Goal: Task Accomplishment & Management: Use online tool/utility

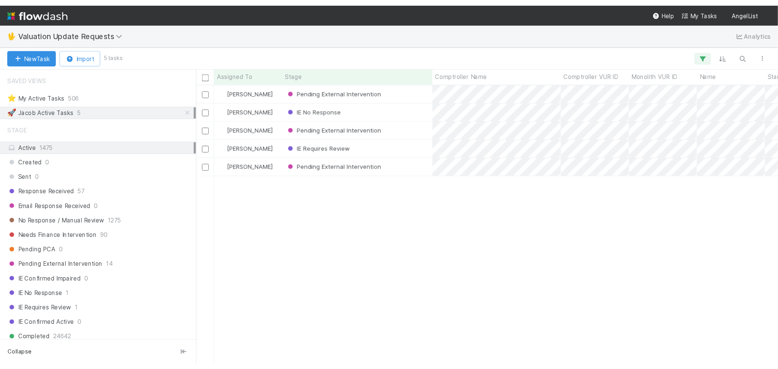
scroll to position [295, 606]
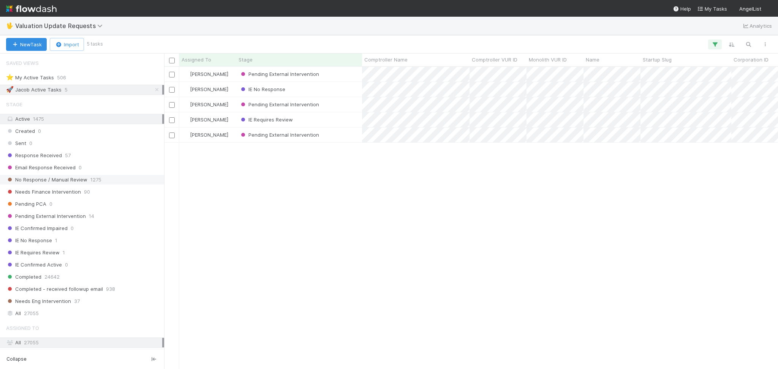
click at [99, 177] on span "1275" at bounding box center [95, 180] width 11 height 10
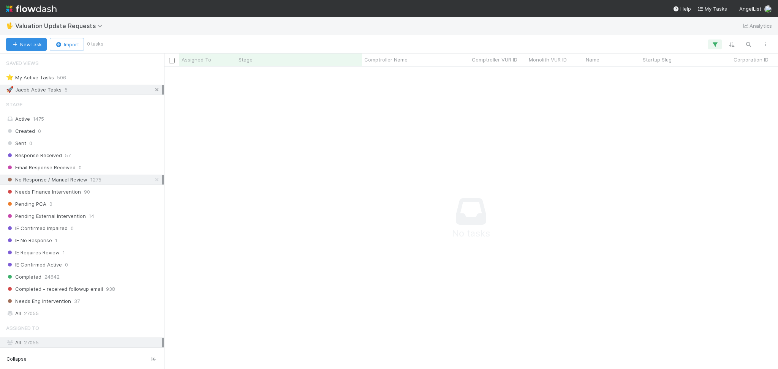
click at [153, 92] on icon at bounding box center [157, 89] width 8 height 5
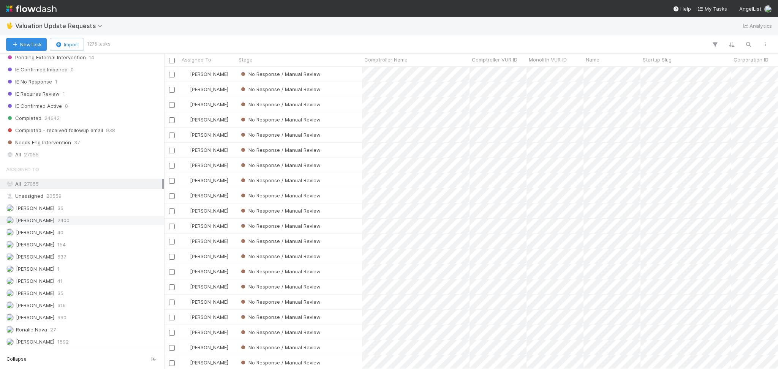
scroll to position [295, 606]
click at [107, 217] on div "Febbie Cervantes 2400" at bounding box center [84, 221] width 156 height 10
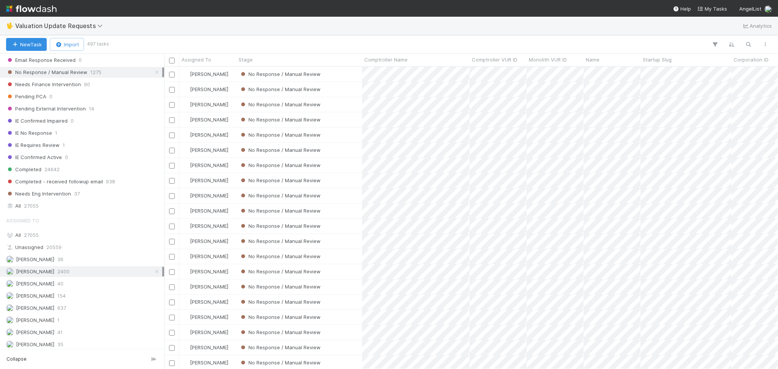
scroll to position [59, 0]
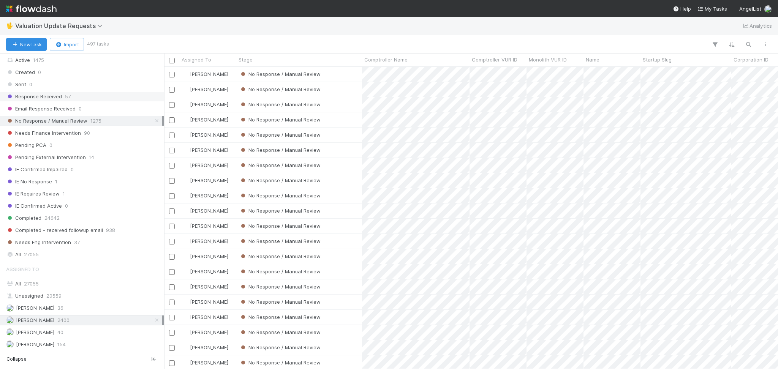
click at [115, 92] on div "Response Received 57" at bounding box center [84, 97] width 156 height 10
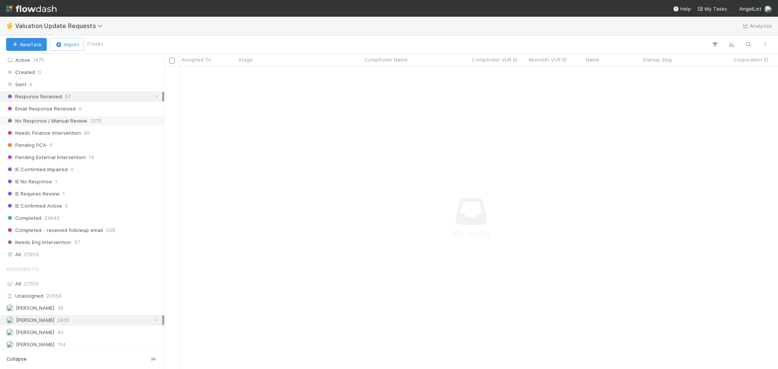
scroll to position [287, 599]
click at [118, 122] on div "No Response / Manual Review 1275" at bounding box center [84, 121] width 156 height 10
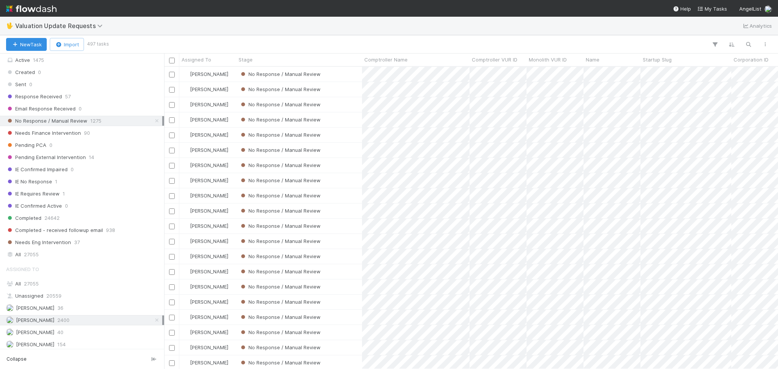
scroll to position [295, 606]
click at [350, 104] on div "No Response / Manual Review" at bounding box center [299, 104] width 126 height 15
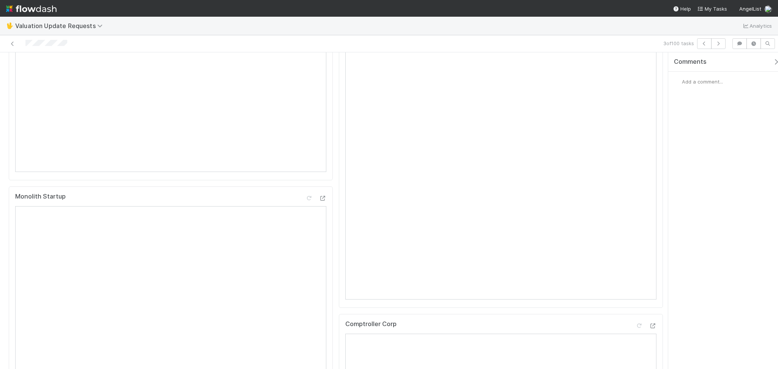
scroll to position [203, 0]
click at [324, 218] on div "Monolith Startup" at bounding box center [171, 323] width 324 height 295
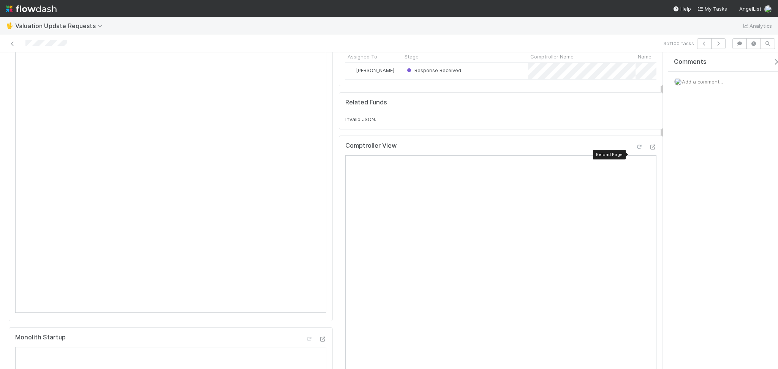
click at [636, 150] on icon at bounding box center [640, 147] width 8 height 5
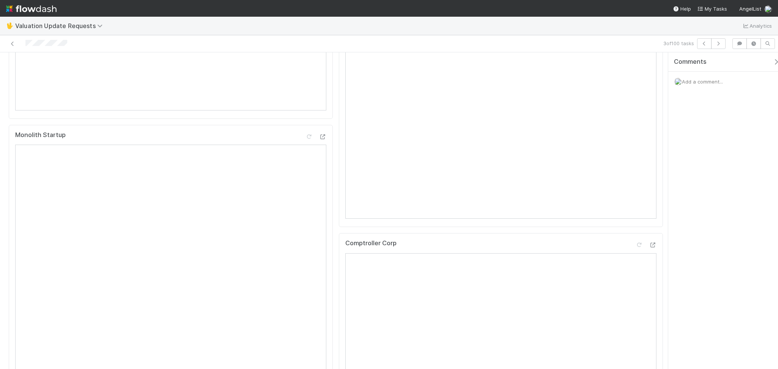
scroll to position [0, 0]
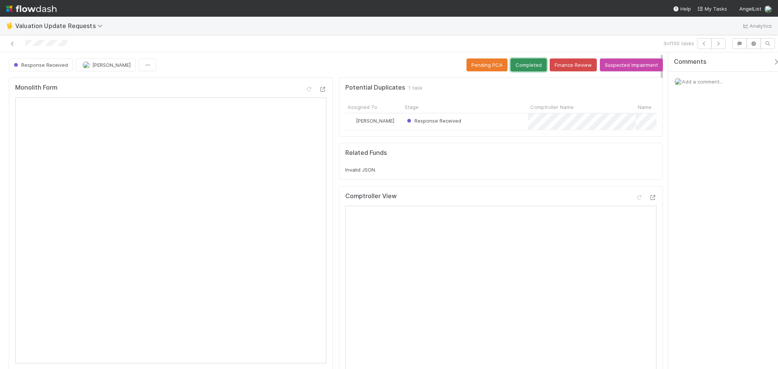
click at [515, 69] on button "Completed" at bounding box center [529, 65] width 36 height 13
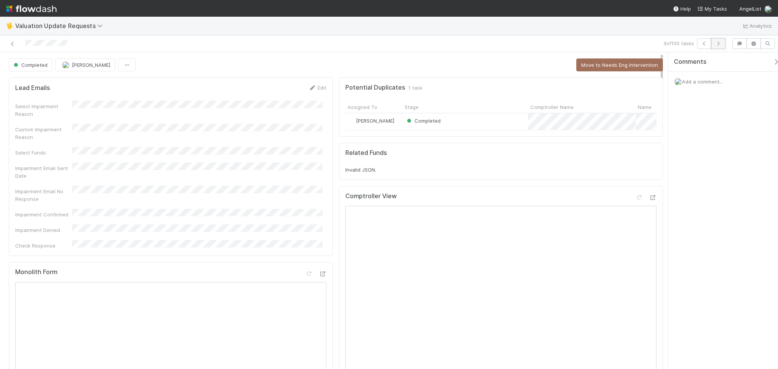
click at [722, 46] on button "button" at bounding box center [719, 43] width 14 height 11
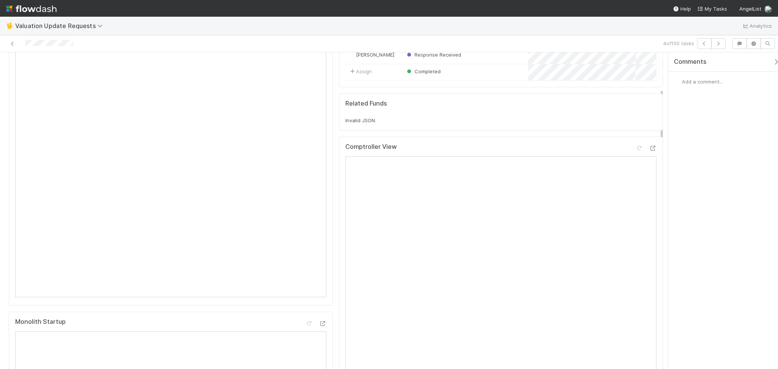
scroll to position [152, 0]
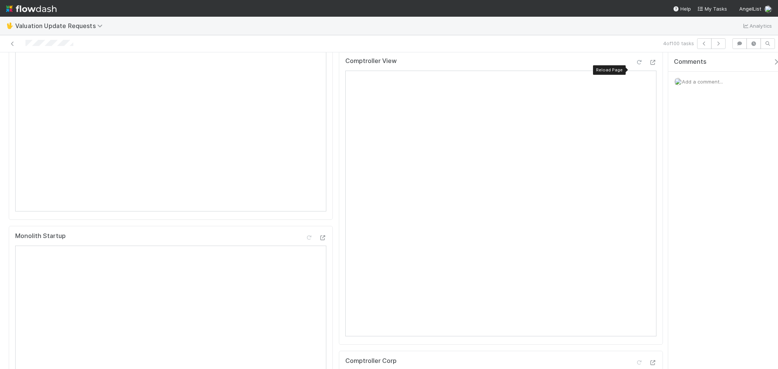
click at [636, 65] on icon at bounding box center [640, 62] width 8 height 5
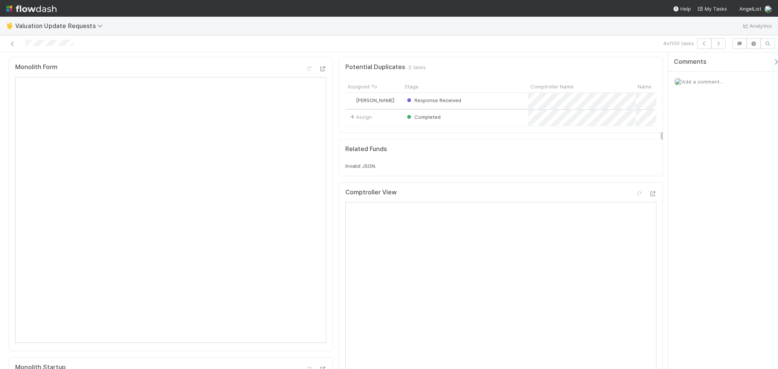
scroll to position [0, 0]
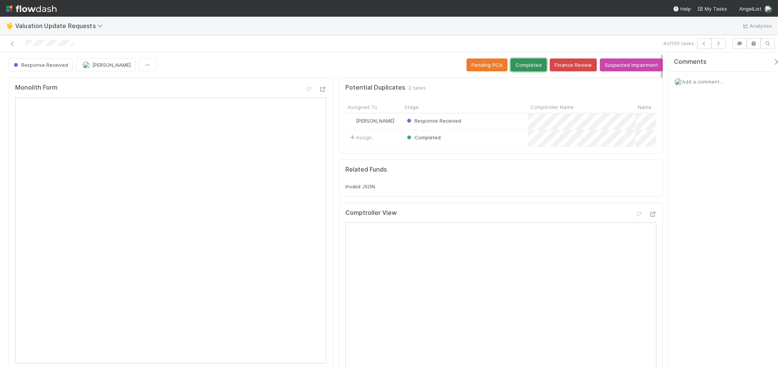
click at [515, 61] on button "Completed" at bounding box center [529, 65] width 36 height 13
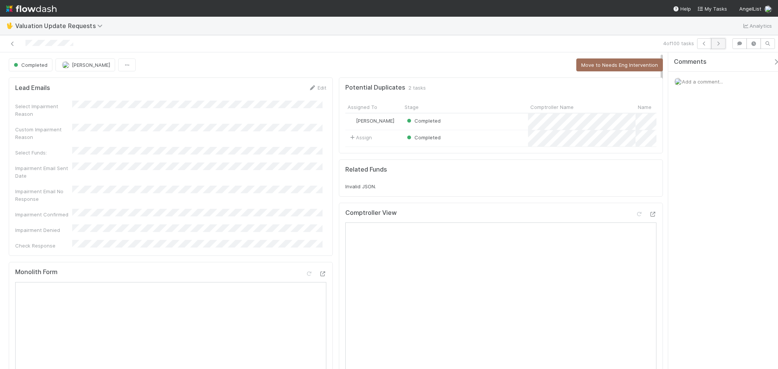
click at [721, 43] on icon "button" at bounding box center [719, 43] width 8 height 5
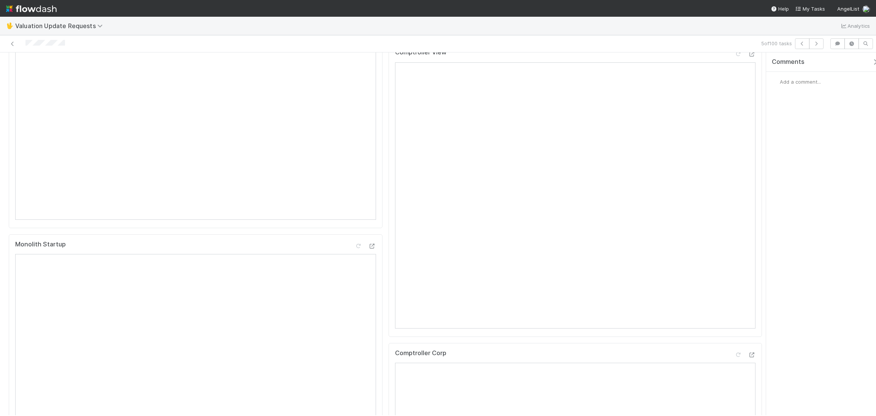
scroll to position [31, 0]
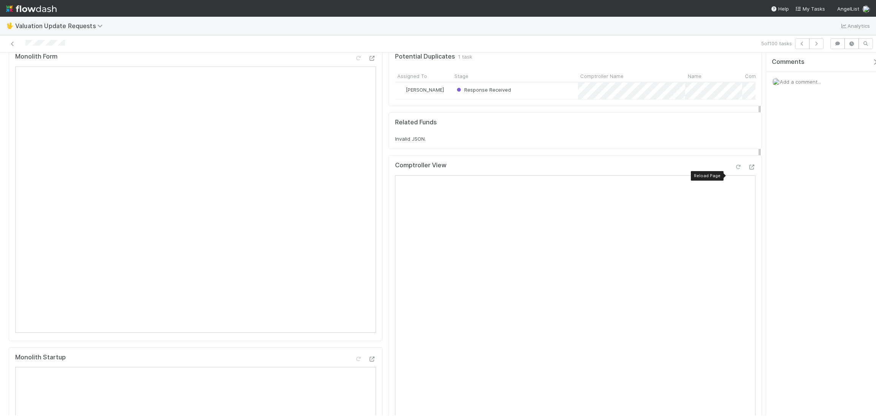
click at [734, 170] on icon at bounding box center [738, 167] width 8 height 5
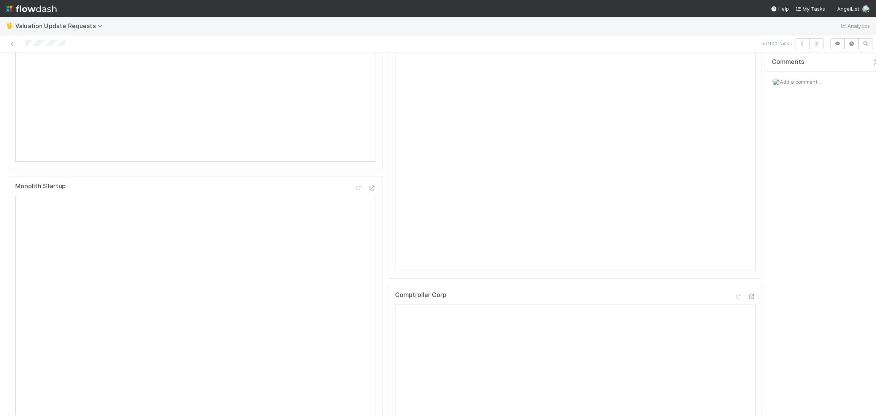
scroll to position [0, 0]
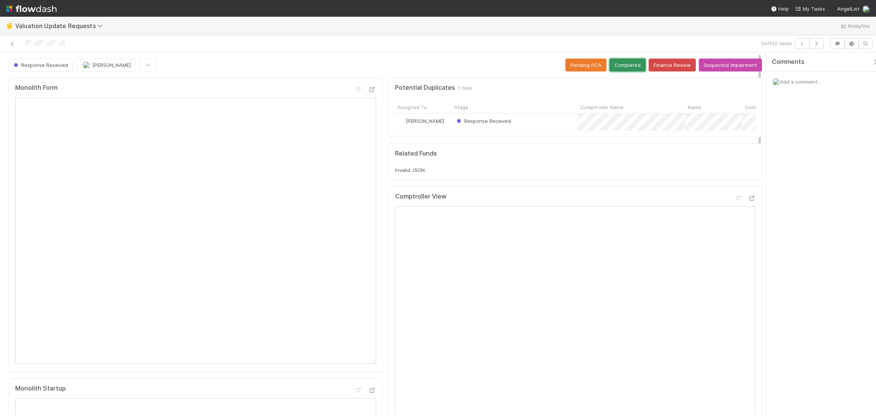
click at [619, 66] on button "Completed" at bounding box center [627, 65] width 36 height 13
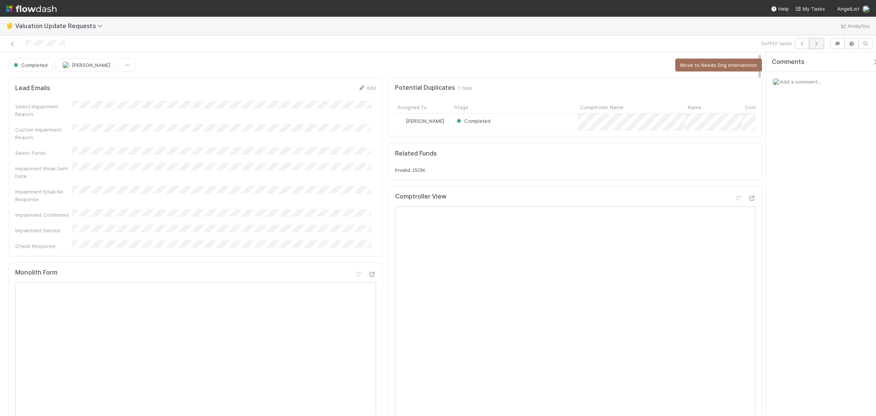
click at [778, 44] on icon "button" at bounding box center [816, 43] width 8 height 5
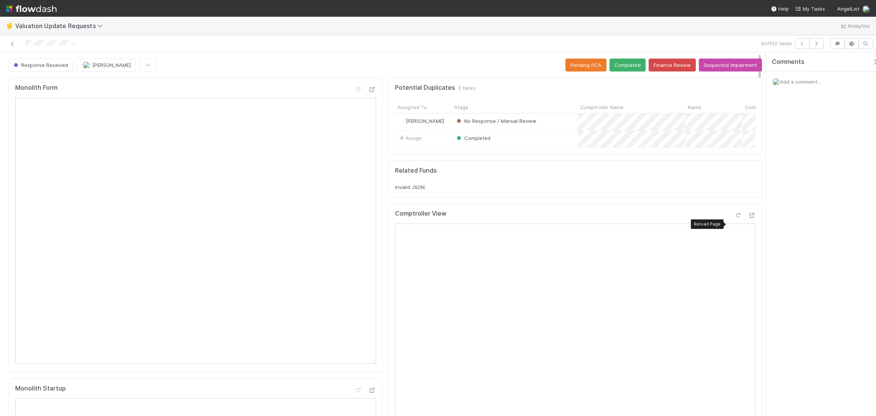
click at [734, 218] on icon at bounding box center [738, 215] width 8 height 5
click at [612, 70] on button "Completed" at bounding box center [627, 65] width 36 height 13
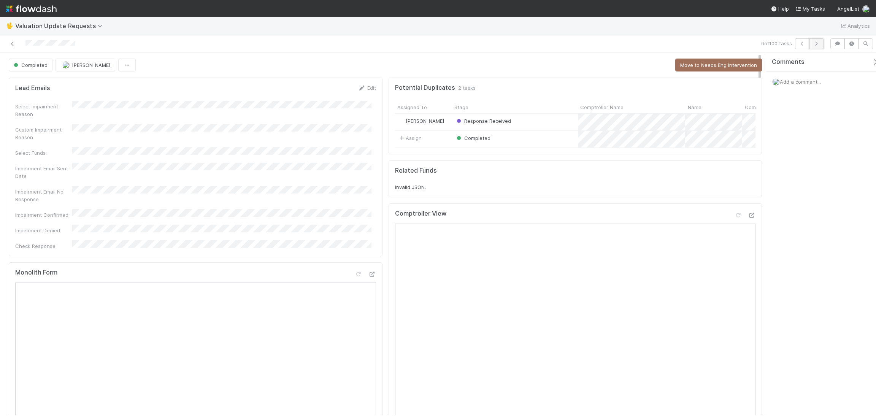
click at [778, 48] on button "button" at bounding box center [816, 43] width 14 height 11
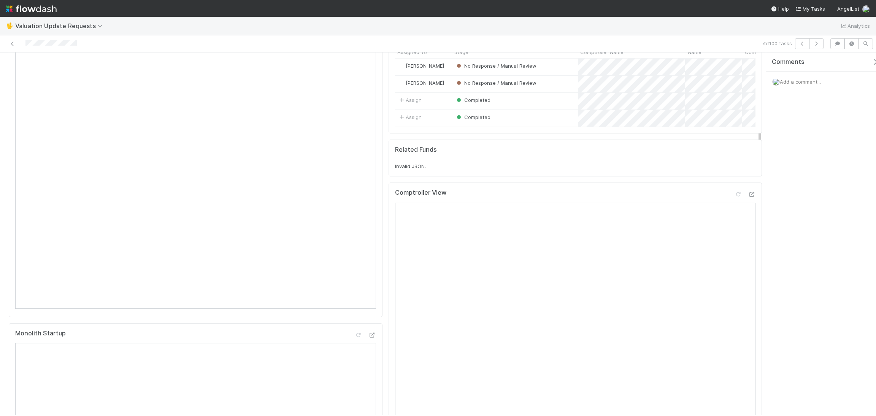
scroll to position [57, 0]
click at [734, 195] on icon at bounding box center [738, 192] width 8 height 5
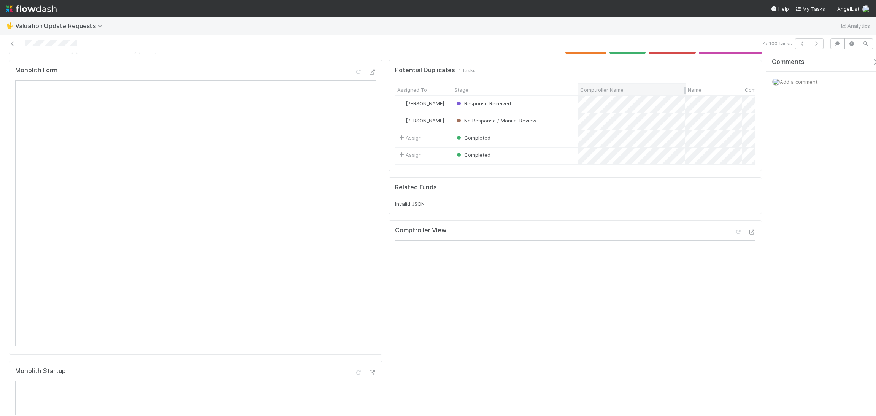
scroll to position [0, 0]
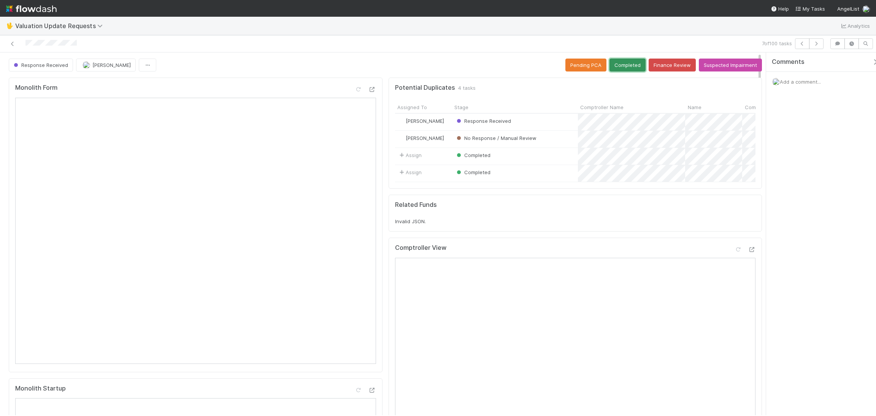
click at [622, 60] on button "Completed" at bounding box center [627, 65] width 36 height 13
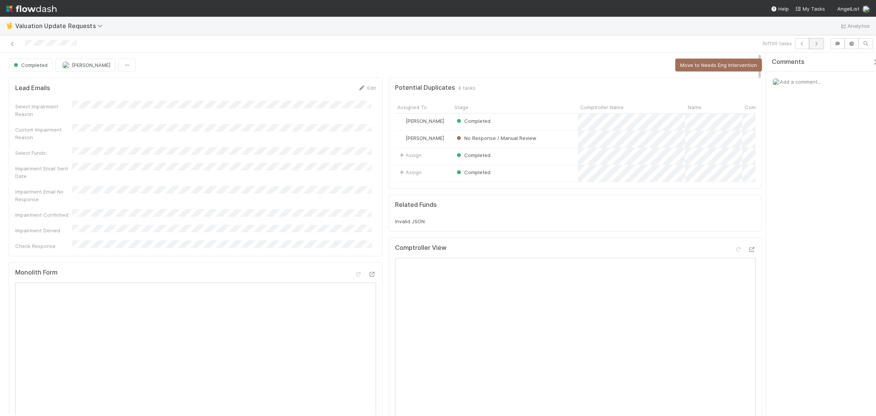
click at [778, 42] on icon "button" at bounding box center [816, 43] width 8 height 5
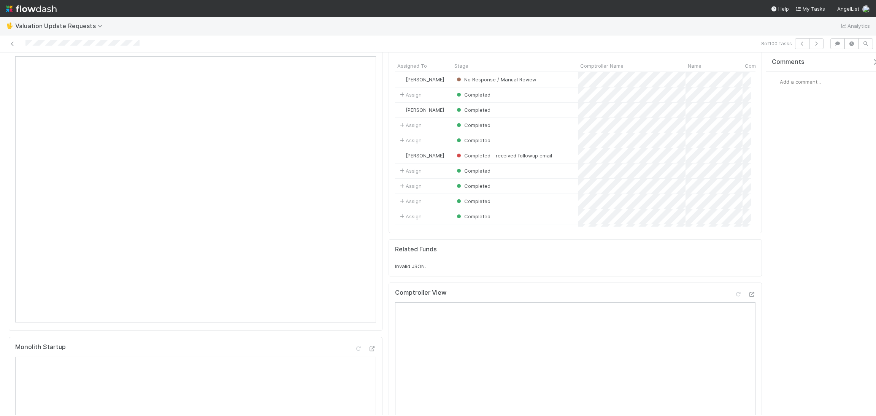
scroll to position [57, 0]
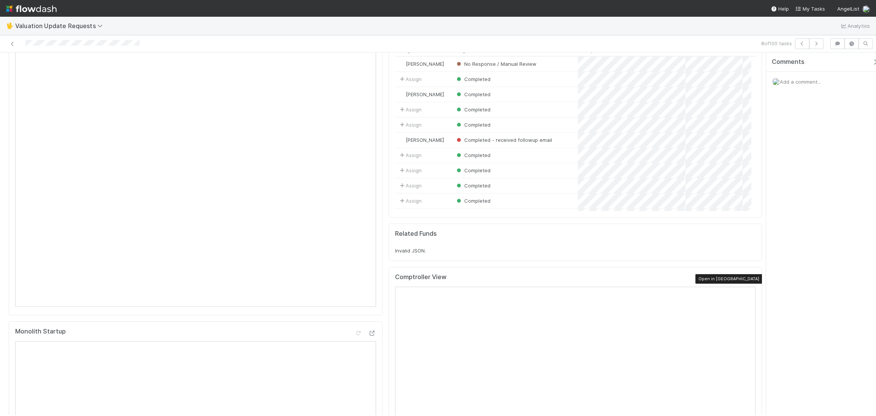
click at [748, 279] on icon at bounding box center [752, 278] width 8 height 5
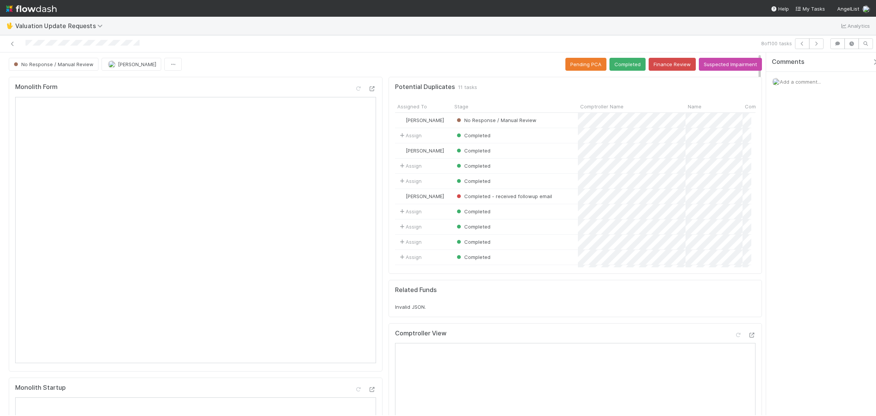
scroll to position [0, 0]
click at [656, 71] on button "Finance Review" at bounding box center [671, 65] width 47 height 13
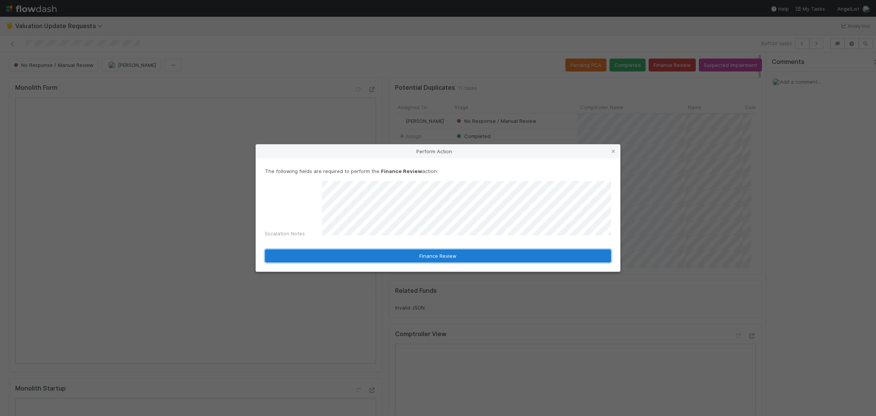
click at [464, 258] on button "Finance Review" at bounding box center [438, 255] width 346 height 13
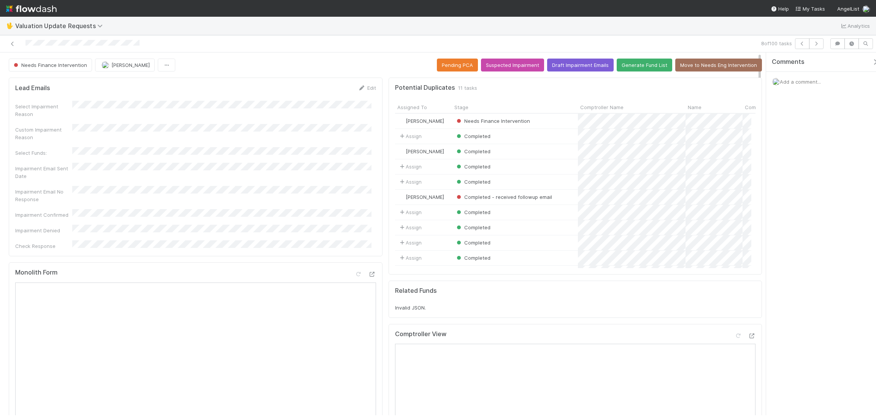
scroll to position [146, 347]
click at [778, 46] on icon "button" at bounding box center [816, 43] width 8 height 5
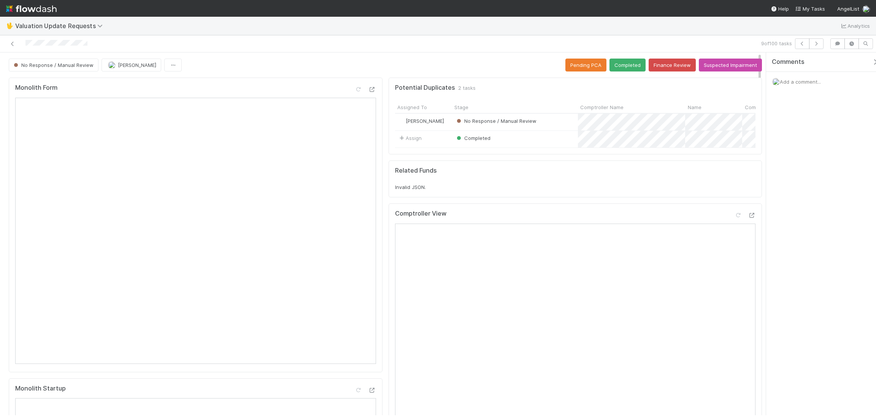
click at [735, 222] on div at bounding box center [744, 216] width 21 height 11
click at [734, 218] on icon at bounding box center [738, 215] width 8 height 5
click at [609, 69] on button "Completed" at bounding box center [627, 65] width 36 height 13
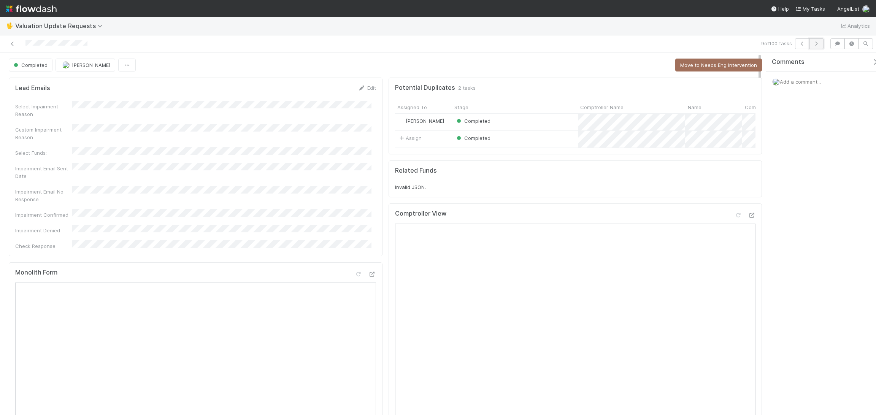
click at [778, 47] on button "button" at bounding box center [816, 43] width 14 height 11
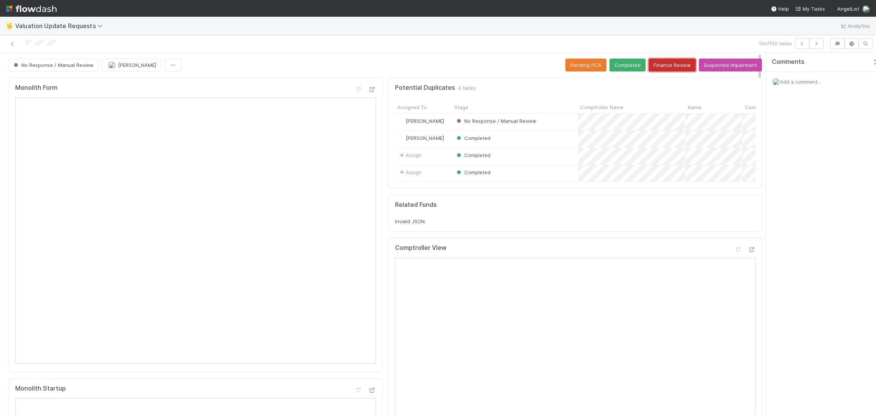
click at [656, 70] on button "Finance Review" at bounding box center [671, 65] width 47 height 13
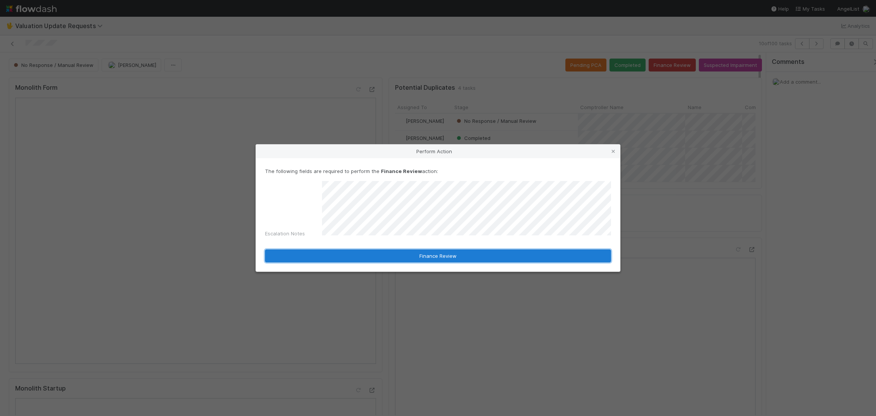
click at [377, 250] on button "Finance Review" at bounding box center [438, 255] width 346 height 13
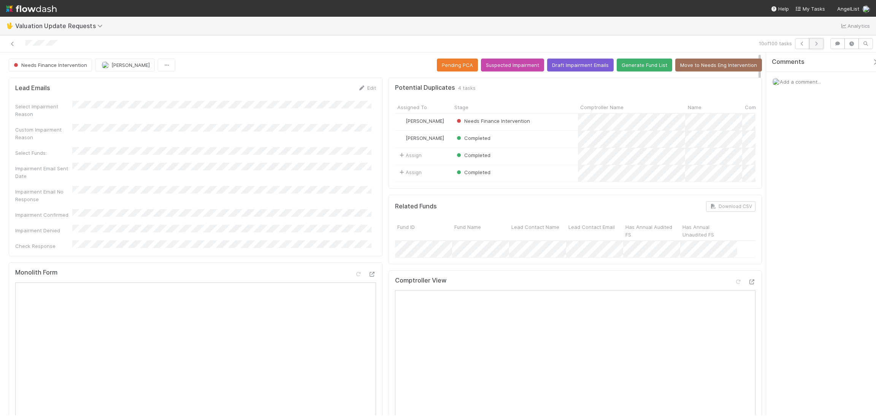
click at [778, 46] on icon "button" at bounding box center [816, 43] width 8 height 5
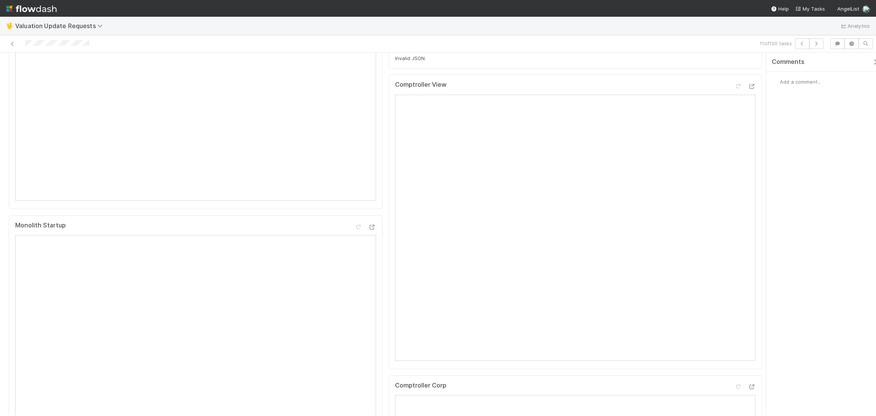
scroll to position [114, 0]
click at [724, 143] on div "Comptroller View" at bounding box center [575, 137] width 361 height 14
click at [734, 138] on icon at bounding box center [738, 135] width 8 height 5
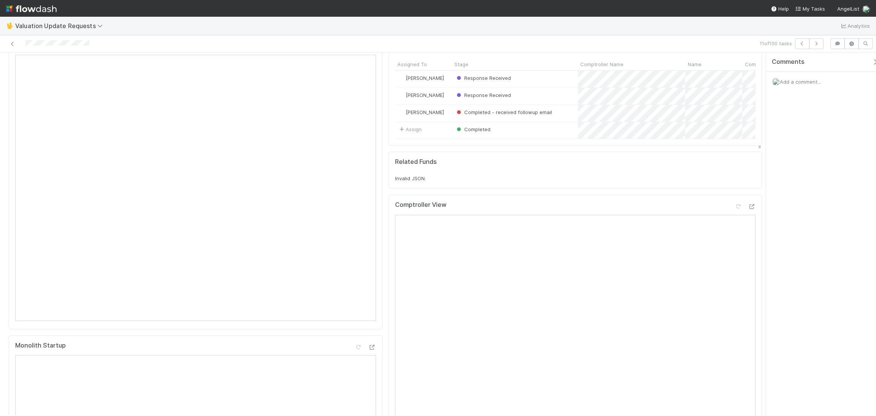
scroll to position [0, 0]
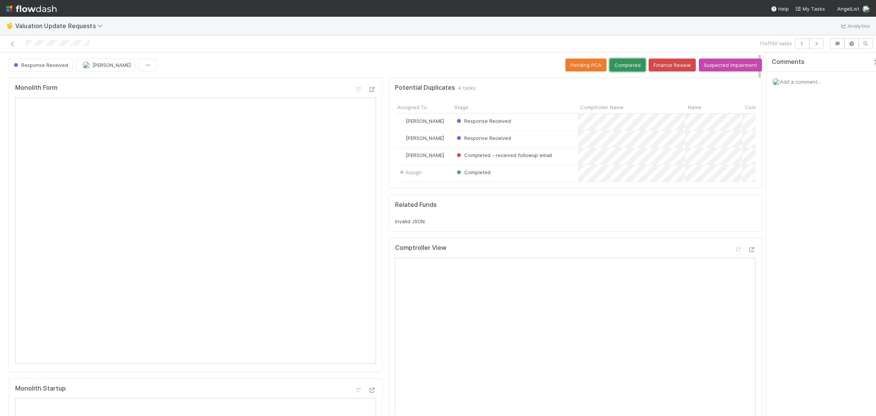
click at [609, 60] on button "Completed" at bounding box center [627, 65] width 36 height 13
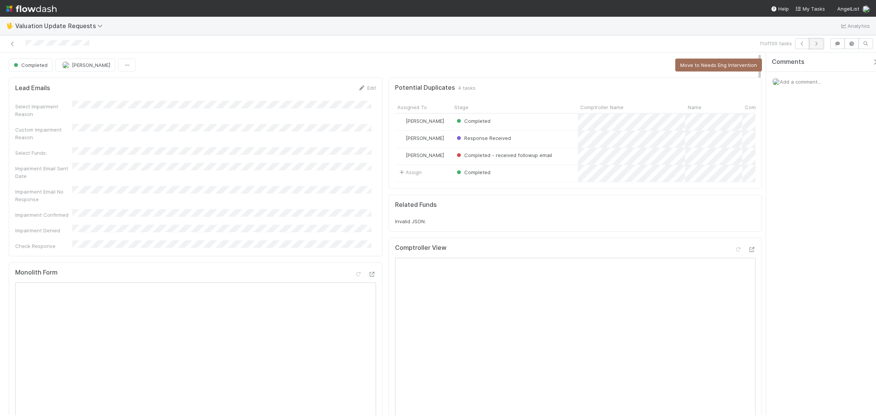
click at [778, 39] on button "button" at bounding box center [816, 43] width 14 height 11
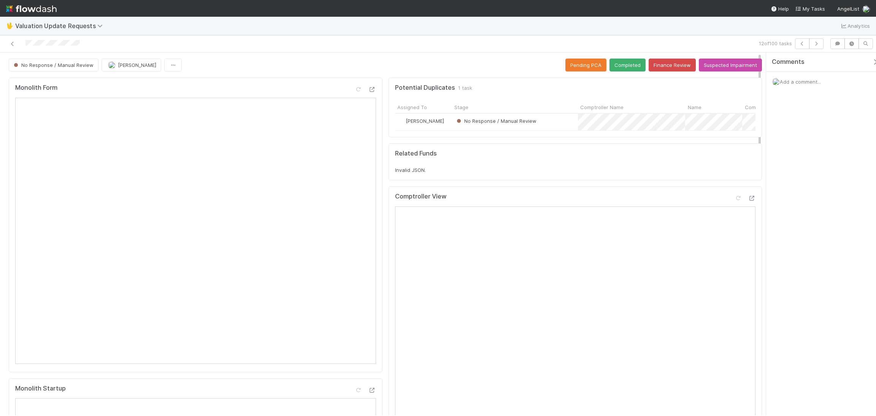
click at [227, 37] on div "12 of 100 tasks" at bounding box center [438, 43] width 876 height 17
click at [734, 201] on icon at bounding box center [738, 198] width 8 height 5
click at [627, 64] on button "Completed" at bounding box center [627, 65] width 36 height 13
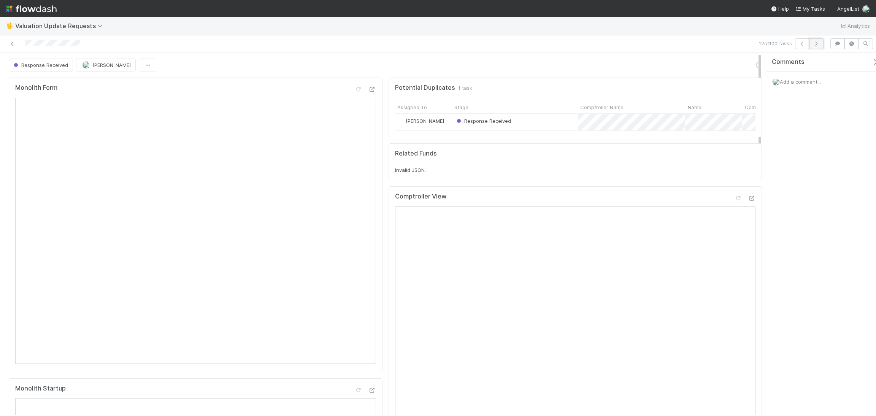
click at [778, 44] on icon "button" at bounding box center [816, 43] width 8 height 5
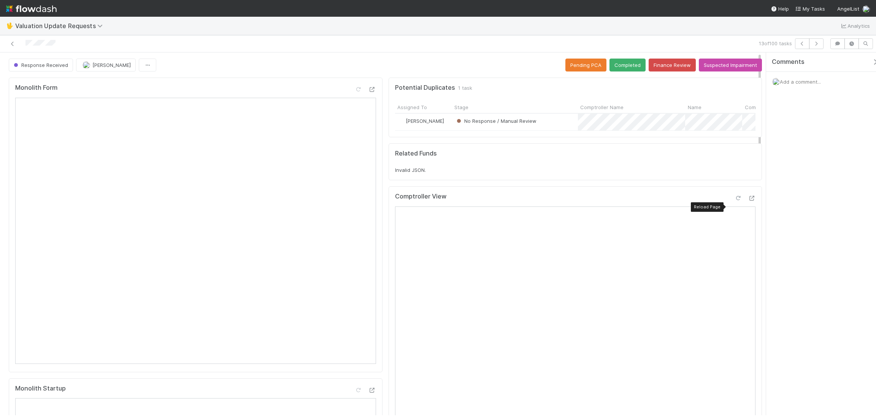
click at [734, 201] on icon at bounding box center [738, 198] width 8 height 5
click at [611, 66] on button "Completed" at bounding box center [627, 65] width 36 height 13
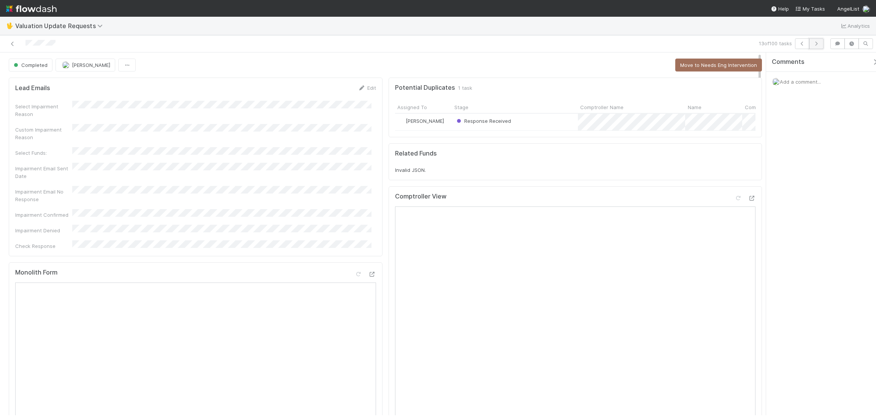
click at [778, 41] on button "button" at bounding box center [816, 43] width 14 height 11
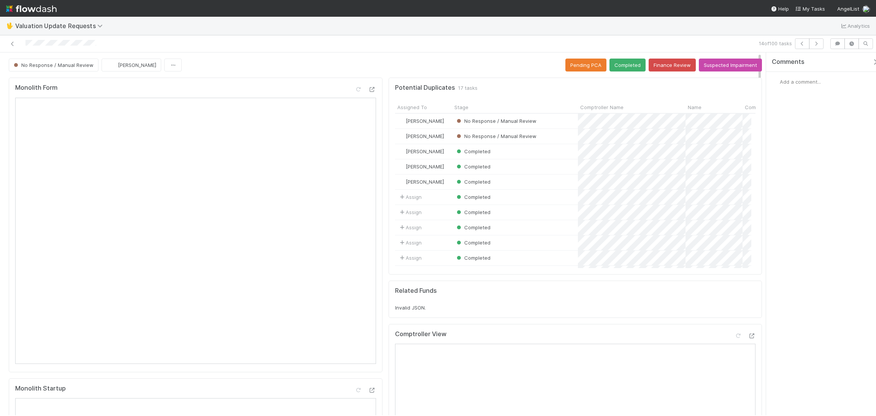
scroll to position [146, 347]
click at [204, 48] on div at bounding box center [209, 43] width 413 height 11
click at [15, 43] on icon at bounding box center [13, 43] width 8 height 5
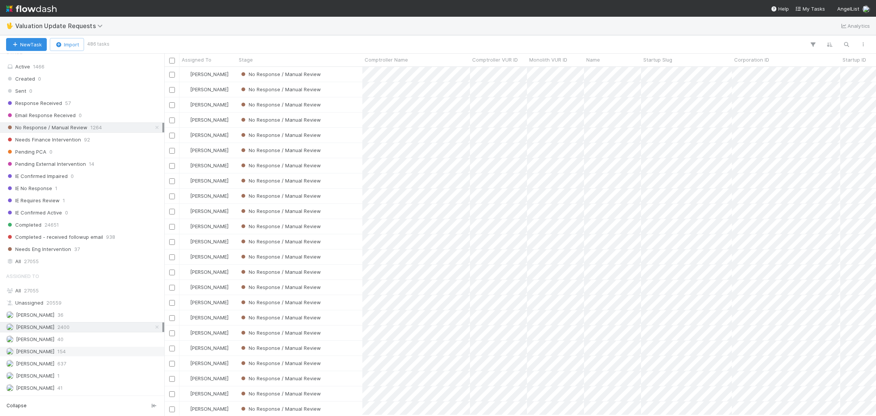
scroll to position [114, 0]
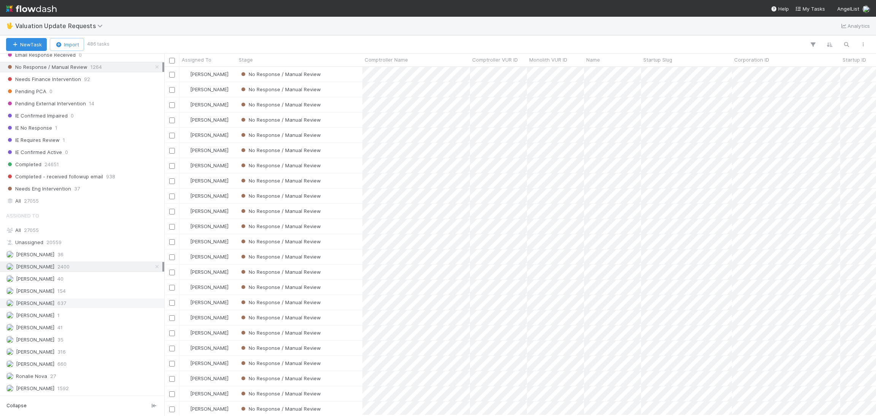
click at [77, 301] on div "Karen Jane Salcedo 637" at bounding box center [84, 303] width 156 height 10
click at [78, 352] on div "Michael Capilitan 660" at bounding box center [84, 364] width 156 height 10
click at [79, 265] on div "Febbie Cervantes 2400" at bounding box center [84, 267] width 156 height 10
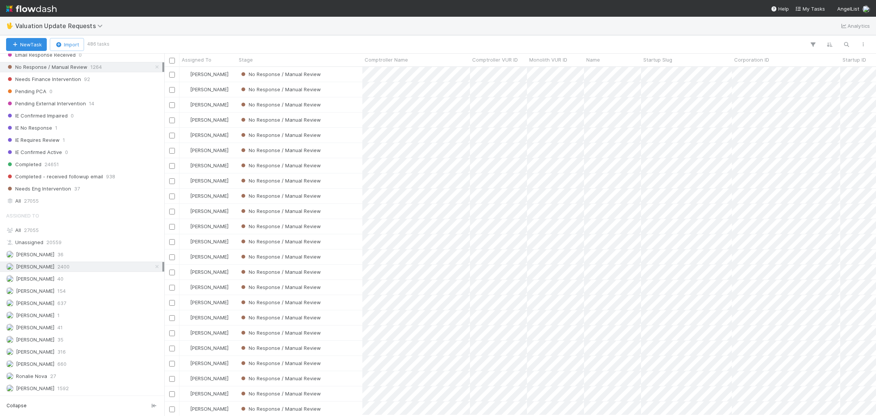
scroll to position [339, 703]
click at [342, 105] on div "No Response / Manual Review" at bounding box center [299, 104] width 126 height 15
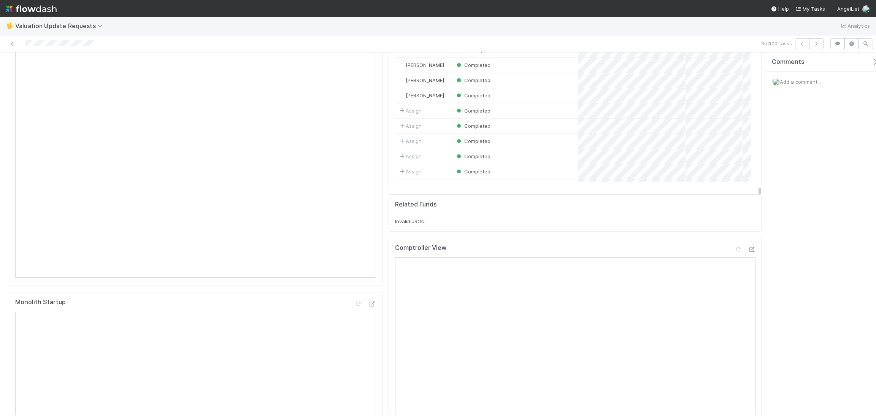
scroll to position [171, 0]
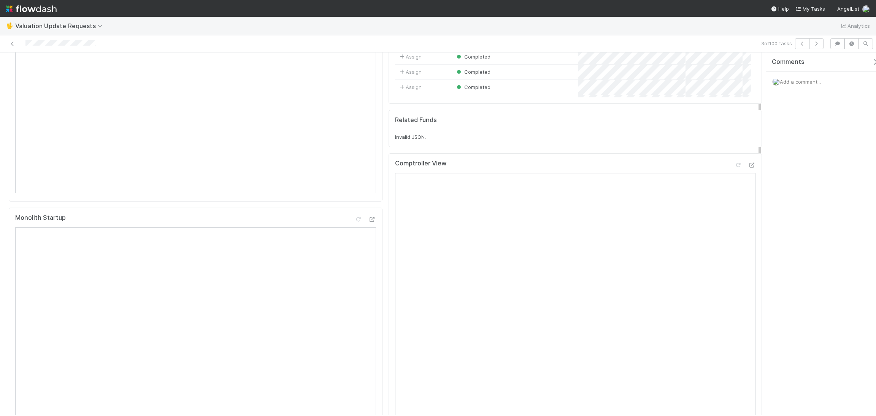
click at [734, 169] on div at bounding box center [744, 166] width 21 height 11
click at [734, 166] on icon at bounding box center [738, 165] width 8 height 5
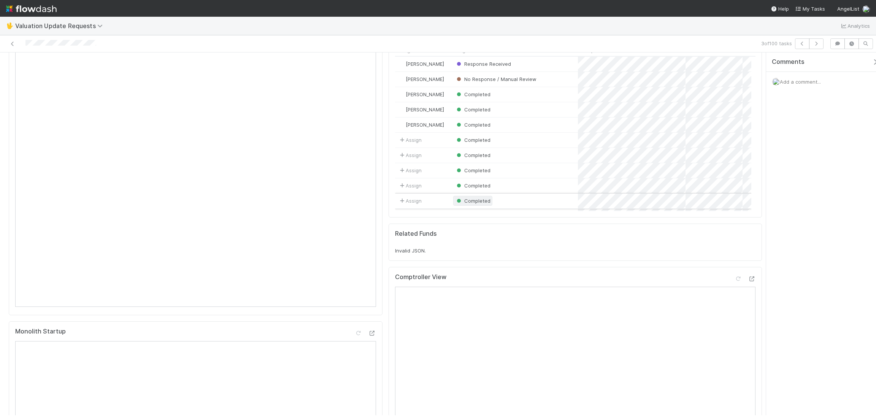
scroll to position [0, 0]
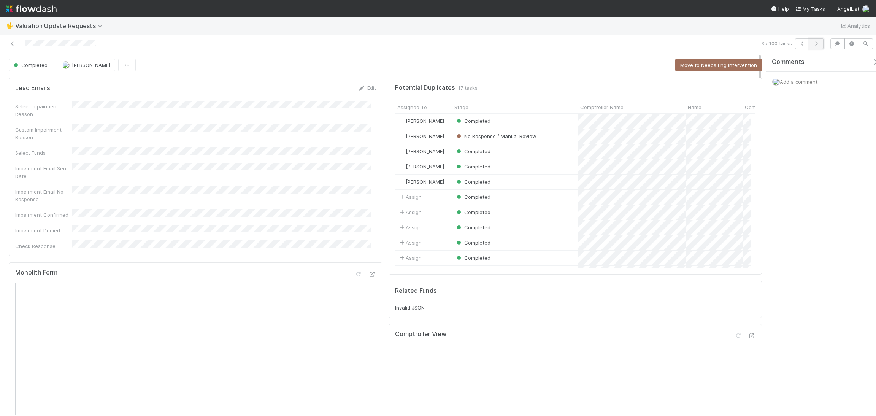
click at [778, 46] on button "button" at bounding box center [816, 43] width 14 height 11
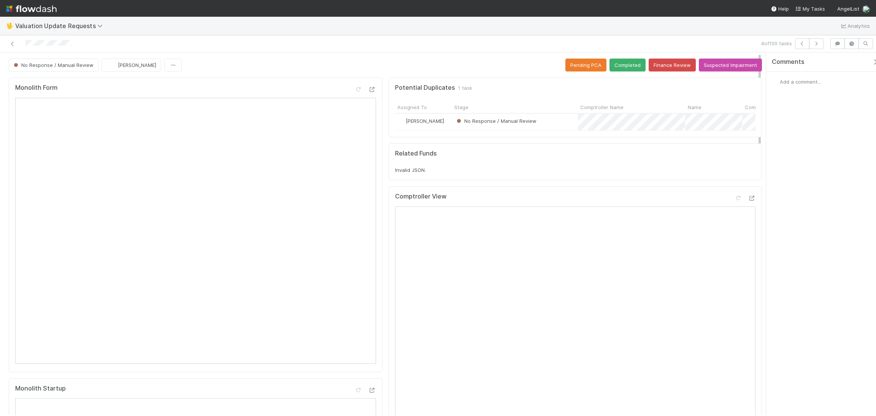
click at [244, 40] on div at bounding box center [209, 43] width 413 height 11
click at [656, 62] on button "Finance Review" at bounding box center [671, 65] width 47 height 13
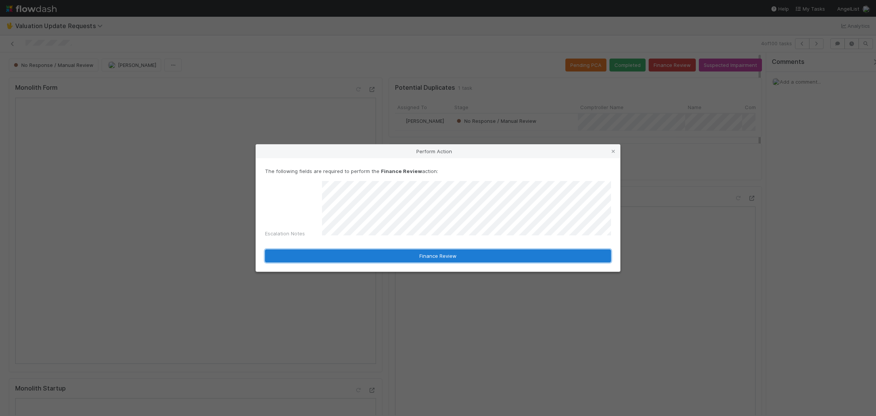
click at [418, 253] on button "Finance Review" at bounding box center [438, 255] width 346 height 13
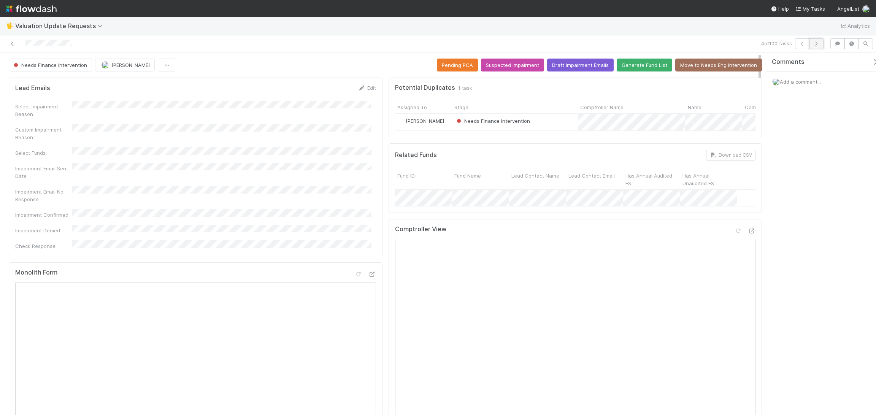
click at [778, 45] on icon "button" at bounding box center [816, 43] width 8 height 5
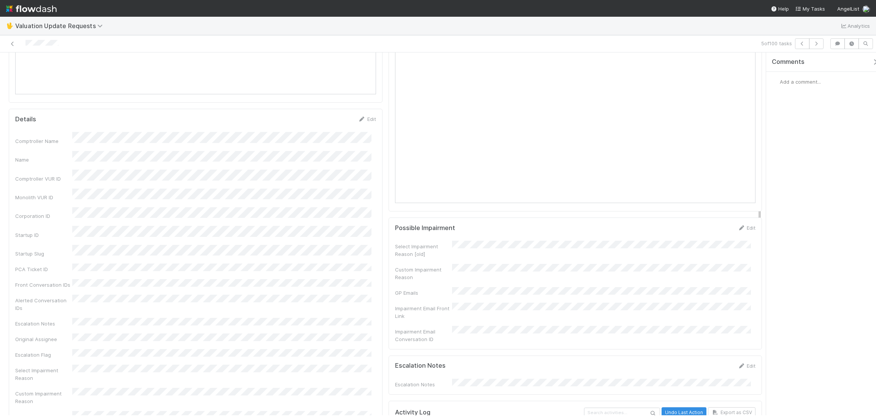
scroll to position [285, 0]
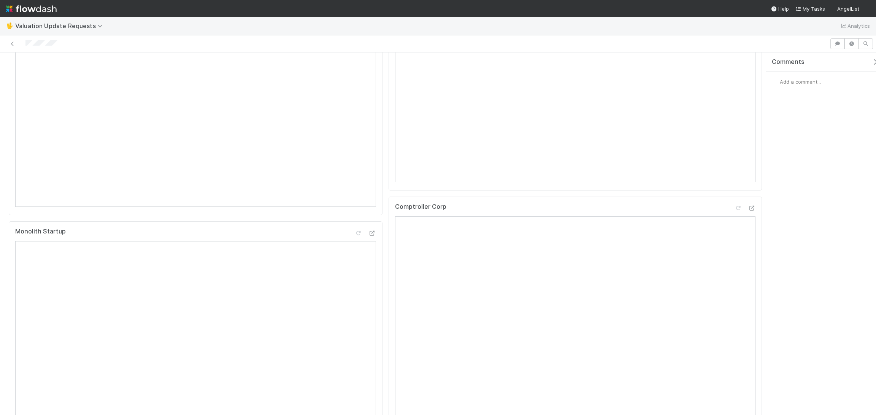
scroll to position [57, 0]
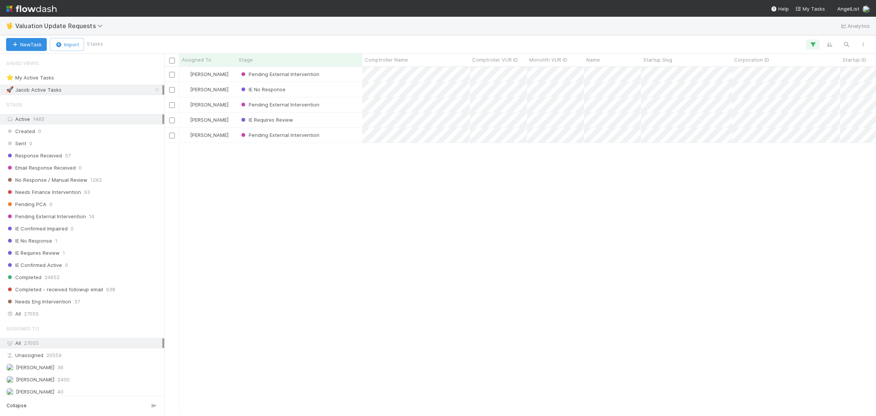
scroll to position [339, 703]
click at [153, 94] on link at bounding box center [157, 90] width 8 height 10
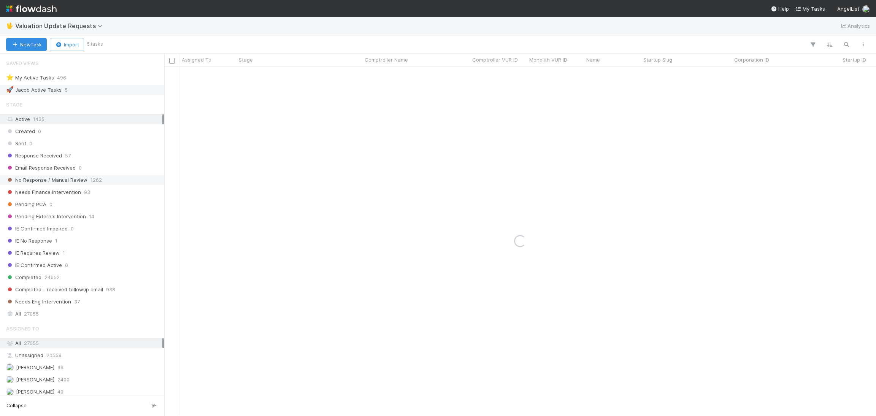
click at [116, 180] on div "No Response / Manual Review 1262" at bounding box center [84, 180] width 156 height 10
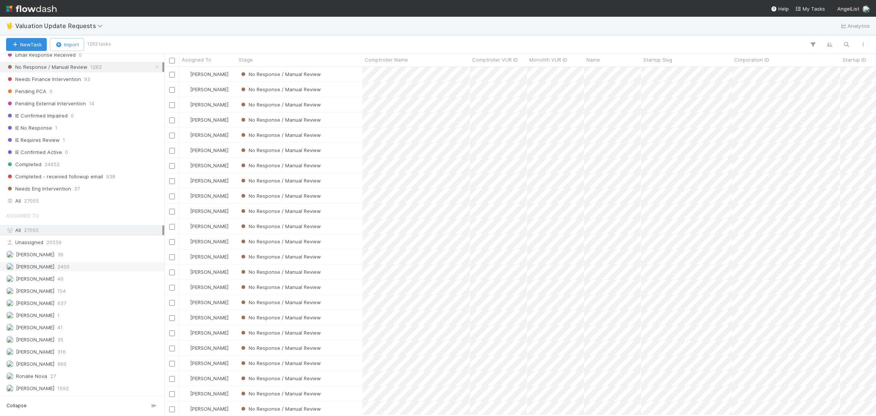
scroll to position [339, 703]
click at [106, 271] on div "Febbie Cervantes 2400" at bounding box center [84, 267] width 156 height 10
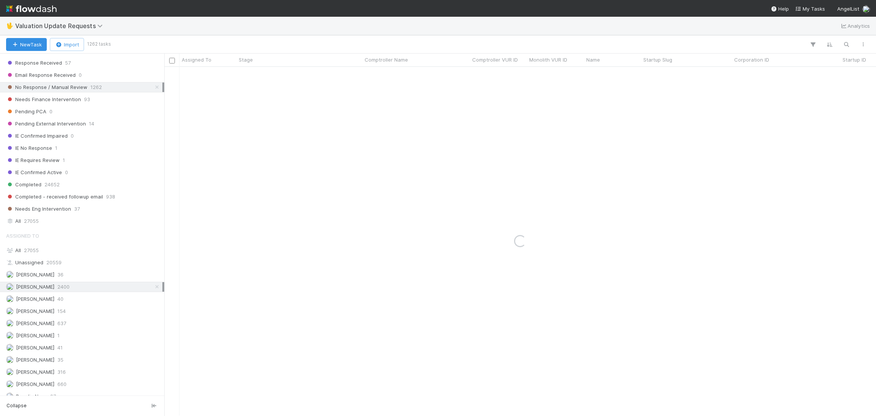
scroll to position [57, 0]
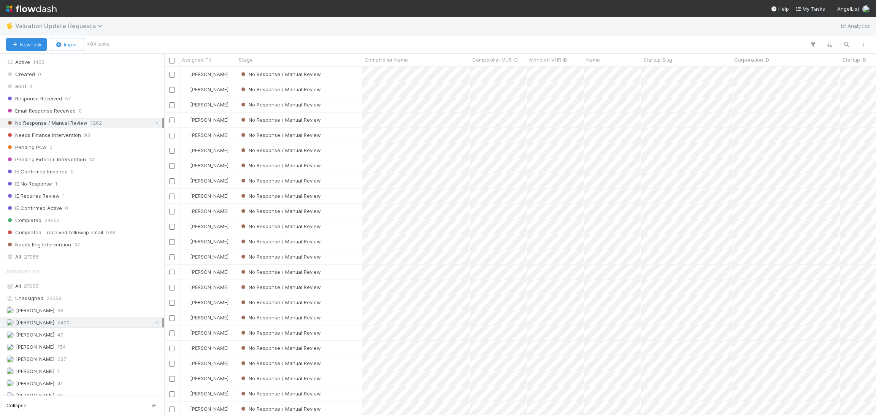
click at [58, 29] on span "Valuation Update Requests" at bounding box center [60, 26] width 91 height 8
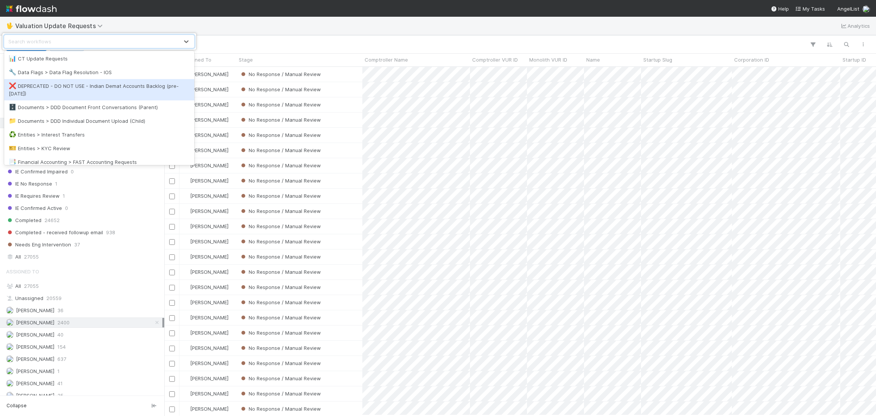
scroll to position [114, 0]
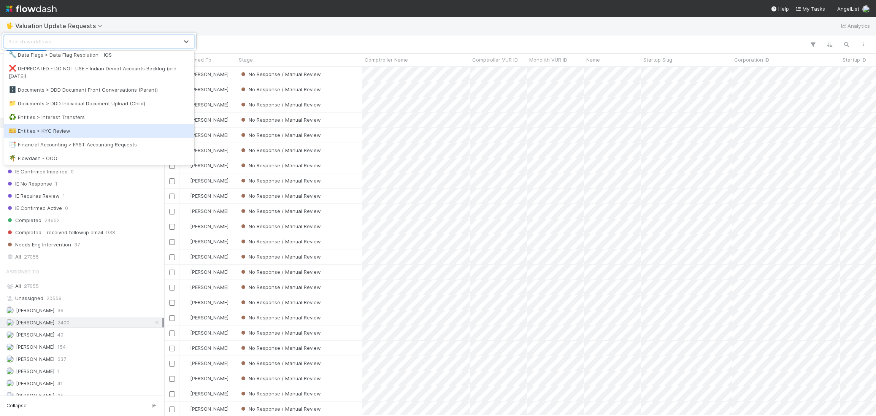
click at [86, 128] on div "🎫 Entities > KYC Review" at bounding box center [99, 131] width 181 height 8
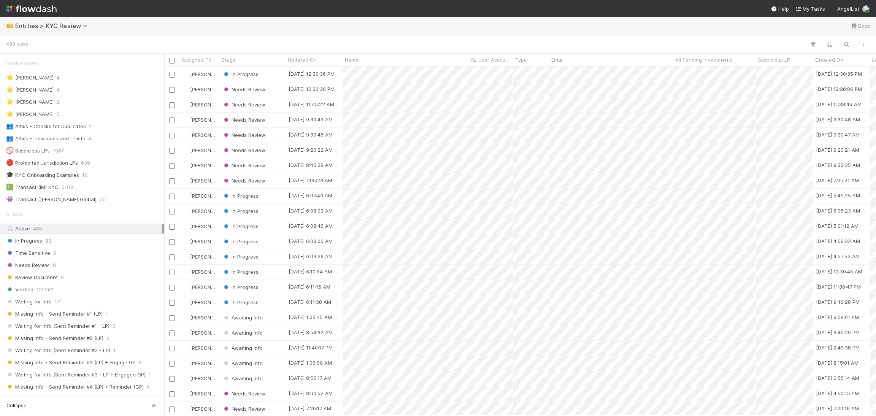
scroll to position [339, 703]
click at [105, 138] on div "👥 Altius - Individuals and Trusts 4" at bounding box center [84, 139] width 156 height 10
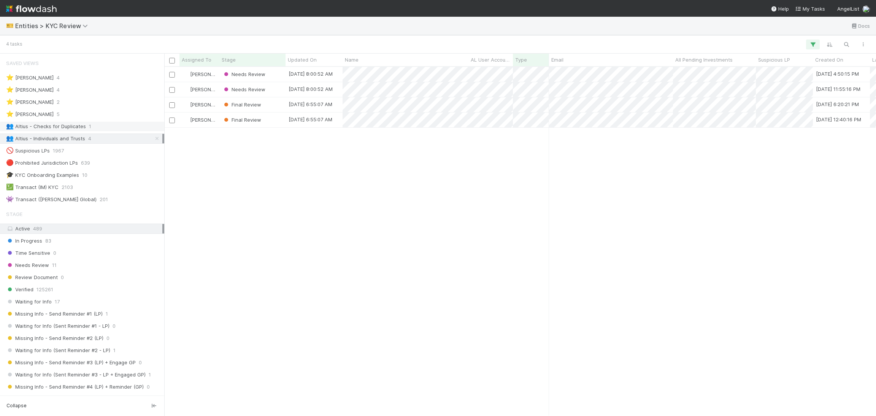
scroll to position [339, 703]
click at [106, 125] on div "👥 Altius - Checks for Duplicates 1" at bounding box center [84, 127] width 156 height 10
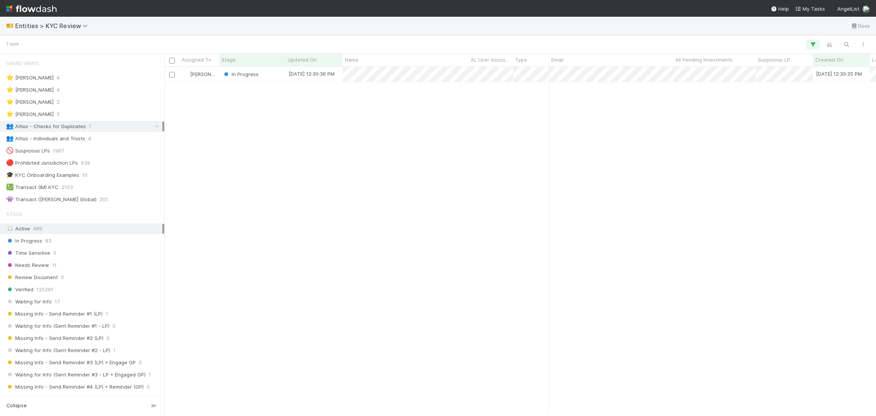
scroll to position [339, 703]
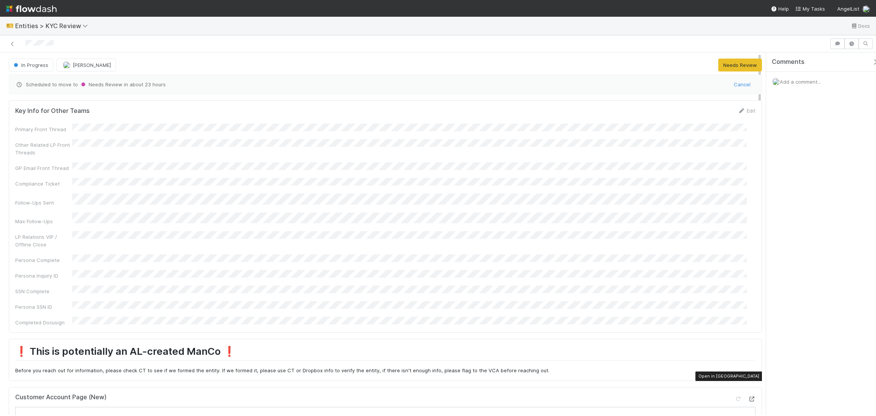
click at [748, 396] on icon at bounding box center [752, 398] width 8 height 5
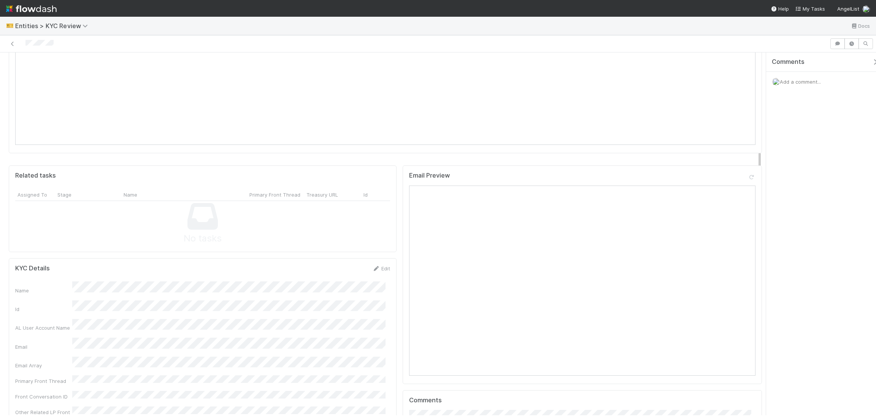
scroll to position [570, 0]
click at [372, 262] on icon at bounding box center [376, 264] width 8 height 5
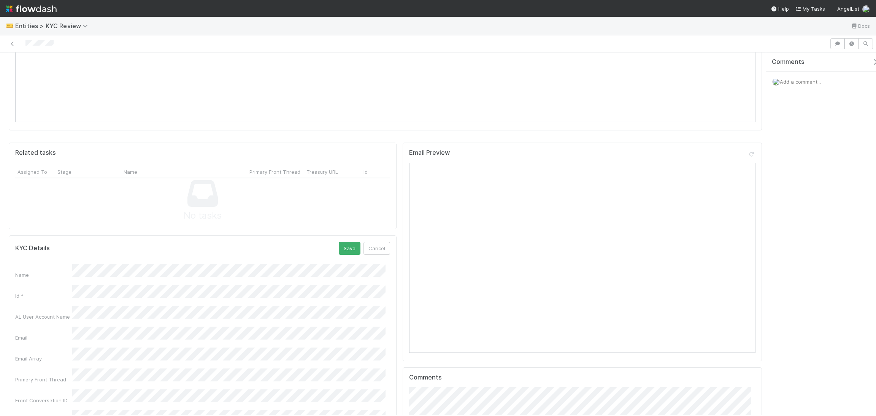
scroll to position [456, 0]
click at [345, 374] on button "Save" at bounding box center [350, 380] width 22 height 13
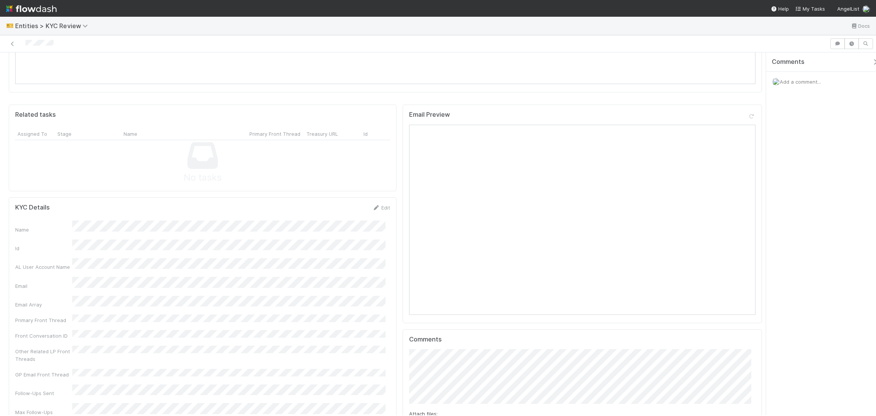
click at [366, 204] on div "KYC Details Edit" at bounding box center [202, 208] width 375 height 8
click at [372, 205] on icon at bounding box center [376, 207] width 8 height 5
click at [340, 374] on button "Save" at bounding box center [350, 380] width 22 height 13
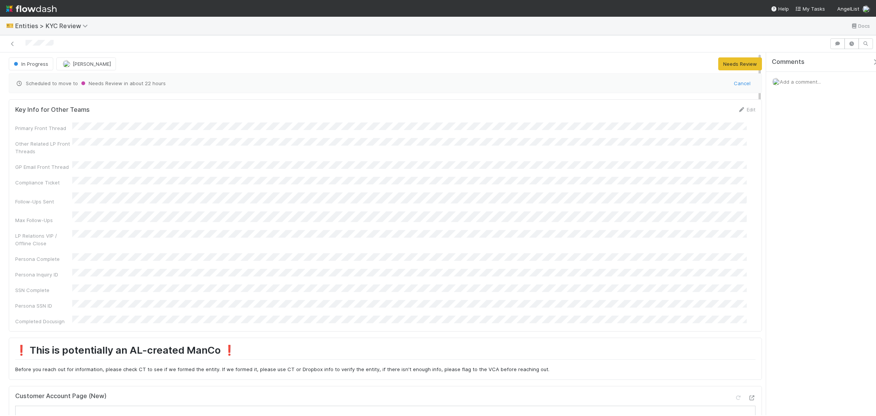
scroll to position [0, 0]
click at [11, 44] on icon at bounding box center [13, 43] width 8 height 5
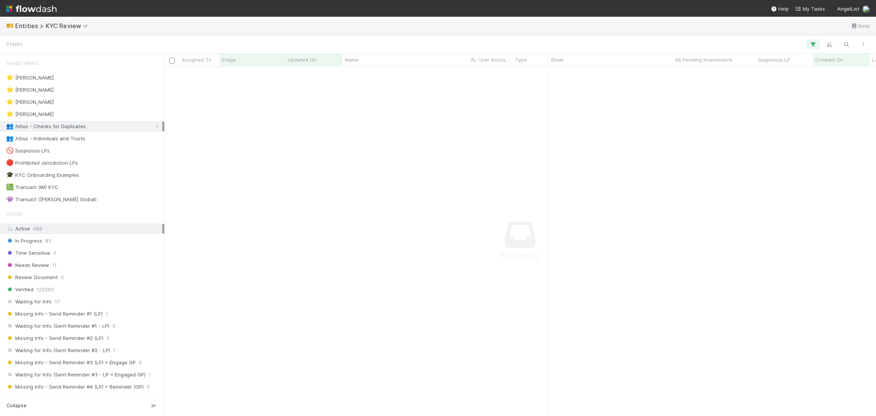
scroll to position [8, 9]
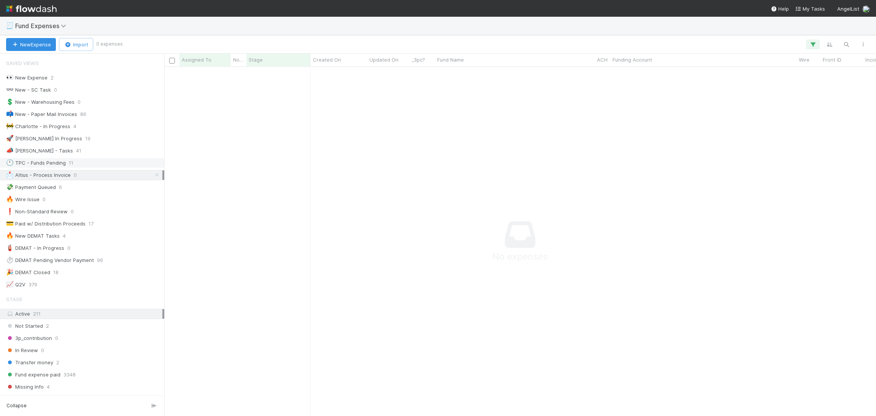
scroll to position [330, 694]
click at [49, 21] on span "Fund Expenses" at bounding box center [45, 25] width 61 height 9
click at [49, 27] on span "Fund Expenses" at bounding box center [42, 26] width 55 height 8
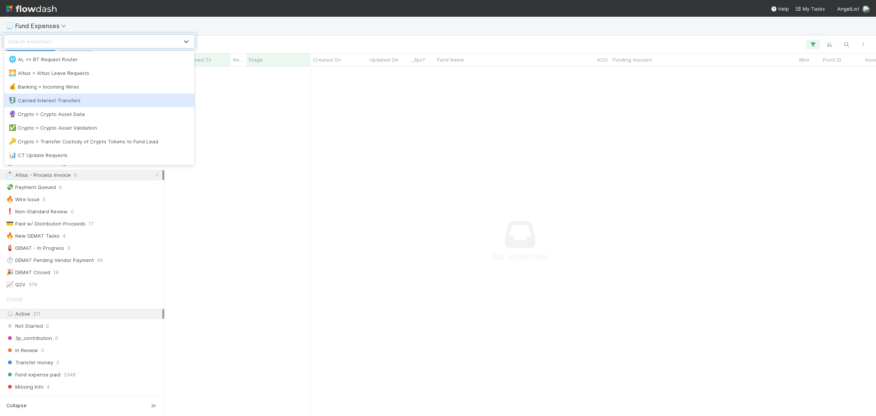
click at [90, 105] on div "💱 Carried Interest Transfers" at bounding box center [99, 101] width 190 height 14
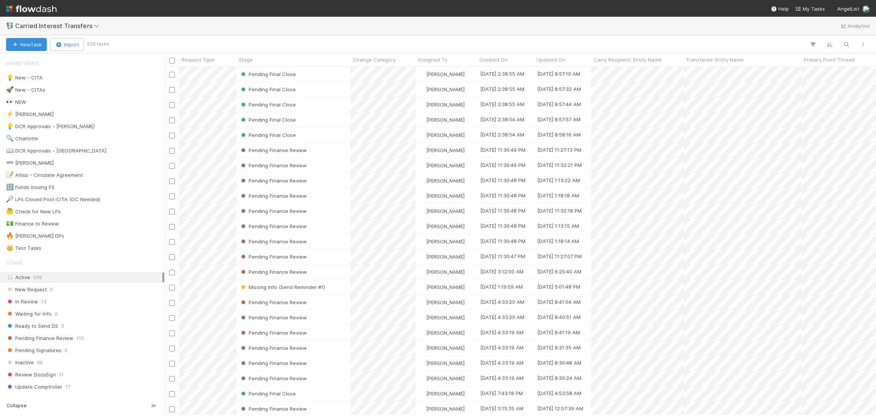
scroll to position [339, 703]
click at [78, 27] on span "Carried Interest Transfers" at bounding box center [59, 26] width 88 height 8
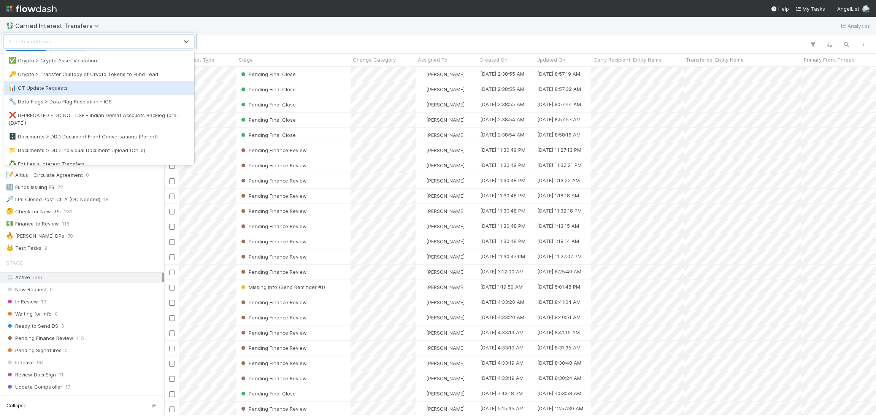
scroll to position [114, 0]
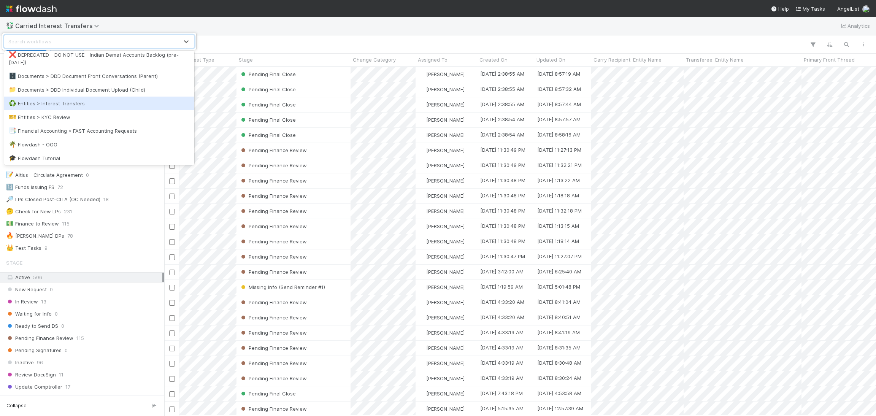
click at [95, 101] on div "♻️ Entities > Interest Transfers" at bounding box center [99, 104] width 181 height 8
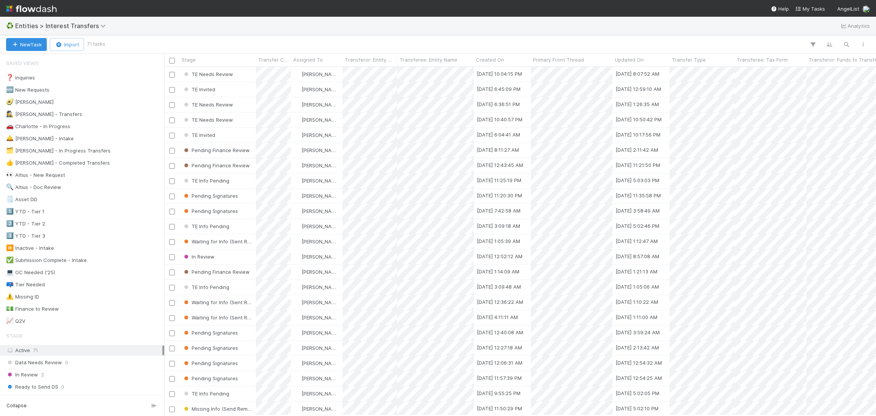
scroll to position [339, 703]
click at [100, 180] on div "👀 Altius - New Request 0" at bounding box center [84, 175] width 156 height 10
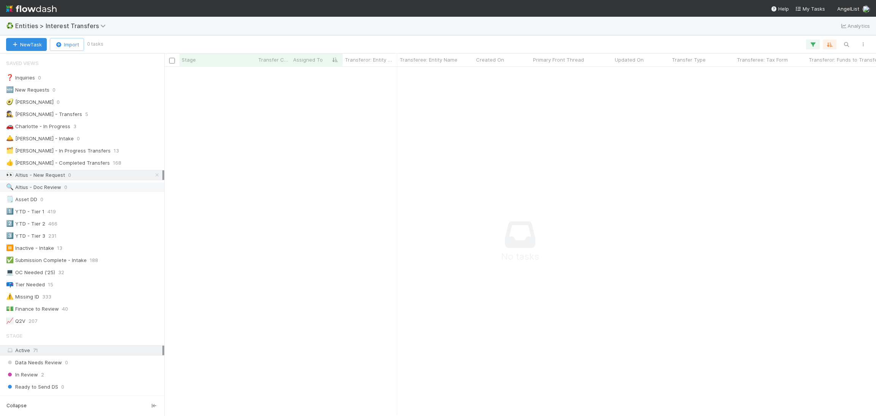
scroll to position [330, 694]
click at [99, 188] on div "🔍 Altius - Doc Review 0" at bounding box center [84, 187] width 156 height 10
click at [97, 204] on div "🗒️ Asset DD 0" at bounding box center [84, 200] width 156 height 10
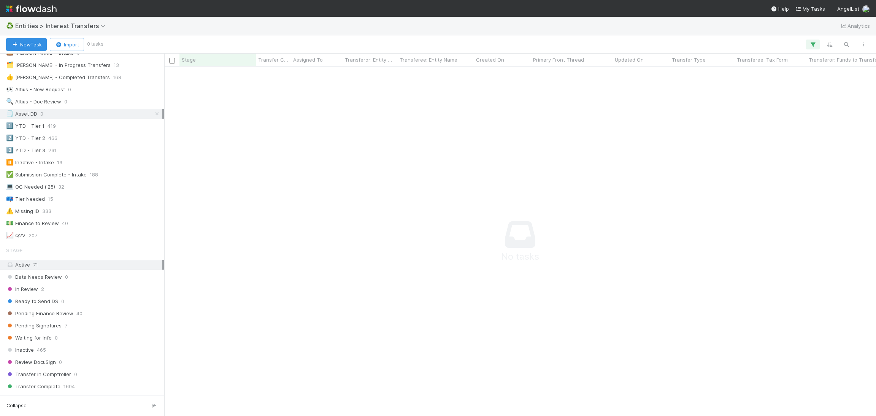
scroll to position [342, 0]
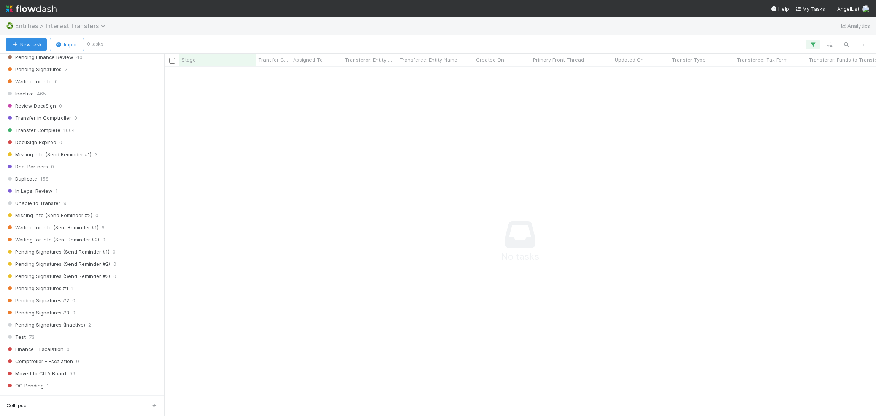
click at [38, 25] on span "Entities > Interest Transfers" at bounding box center [62, 26] width 94 height 8
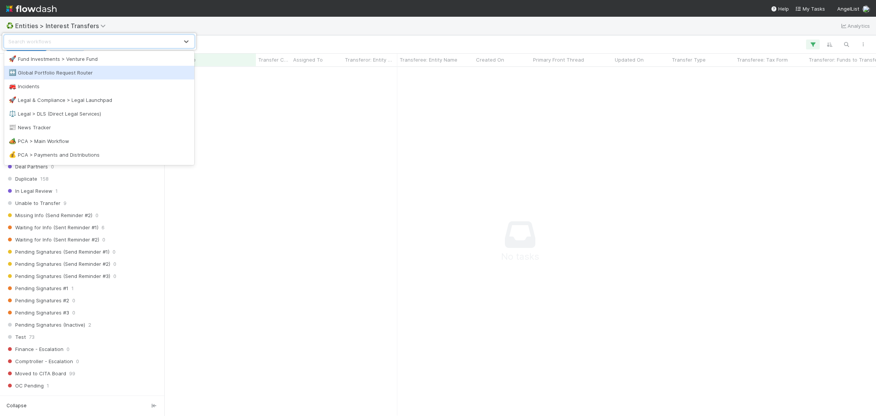
scroll to position [285, 0]
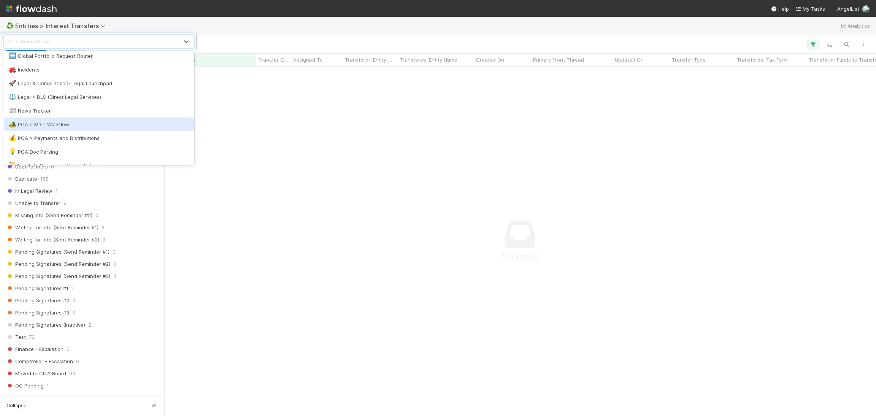
click at [74, 121] on div "🏕️ PCA > Main Workflow" at bounding box center [99, 124] width 181 height 8
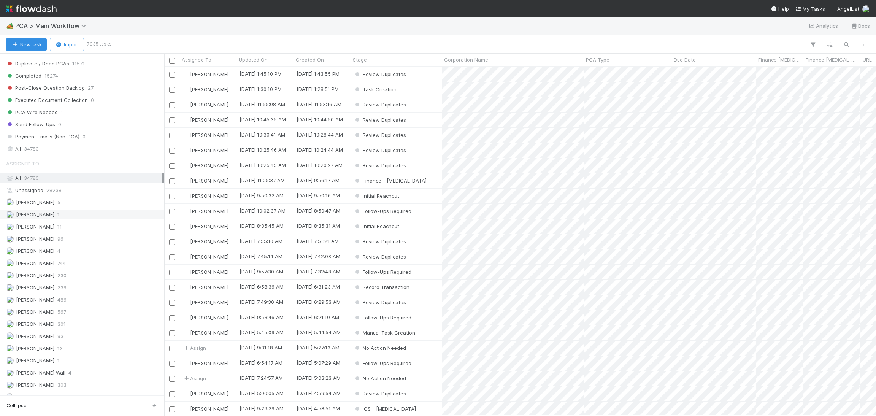
scroll to position [912, 0]
click at [84, 190] on div "Febbie Cervantes 239" at bounding box center [84, 185] width 156 height 10
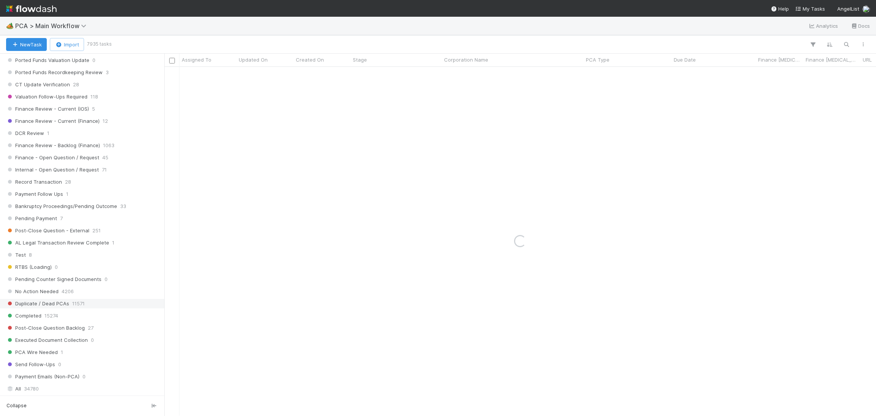
scroll to position [513, 0]
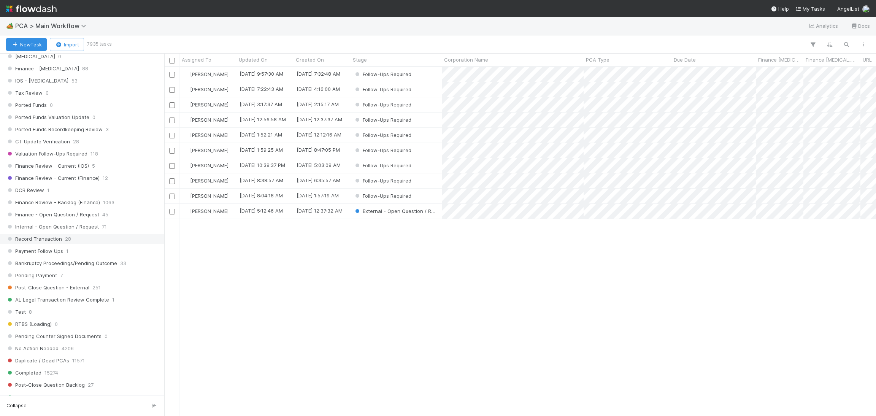
click at [50, 244] on span "Record Transaction" at bounding box center [34, 239] width 56 height 10
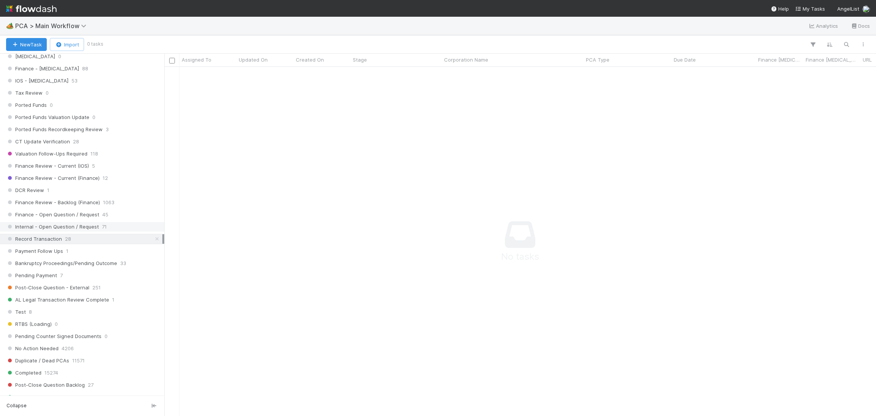
scroll to position [330, 694]
click at [60, 30] on span "PCA > Main Workflow" at bounding box center [55, 25] width 81 height 9
click at [60, 25] on span "PCA > Main Workflow" at bounding box center [52, 26] width 75 height 8
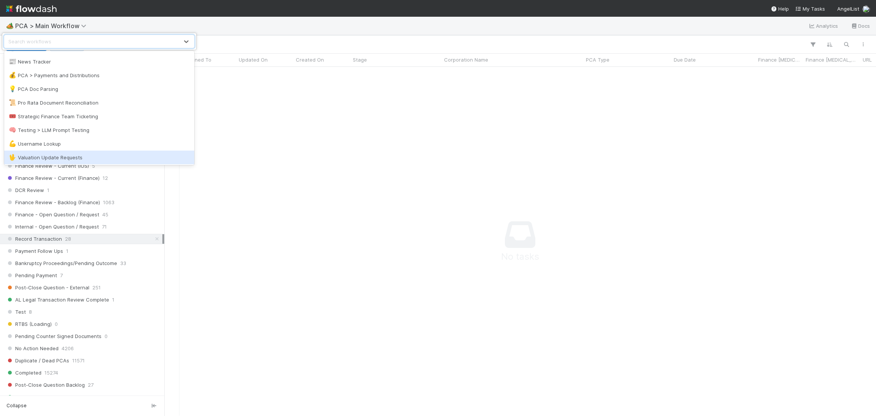
click at [78, 154] on div "🖖 Valuation Update Requests" at bounding box center [99, 158] width 181 height 8
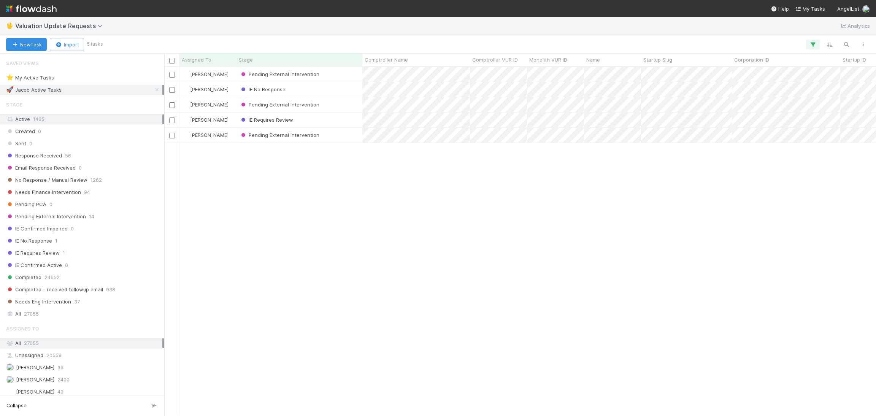
scroll to position [339, 703]
click at [153, 87] on icon at bounding box center [157, 89] width 8 height 5
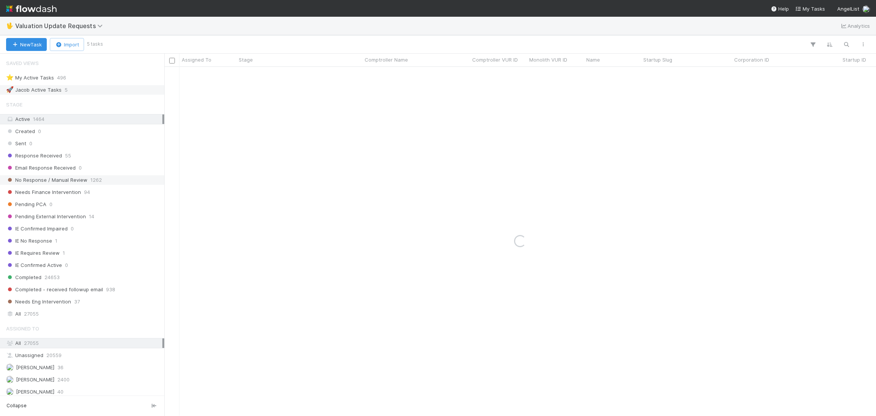
click at [111, 179] on div "No Response / Manual Review 1262" at bounding box center [84, 180] width 156 height 10
click at [111, 153] on div "Response Received 55" at bounding box center [84, 156] width 156 height 10
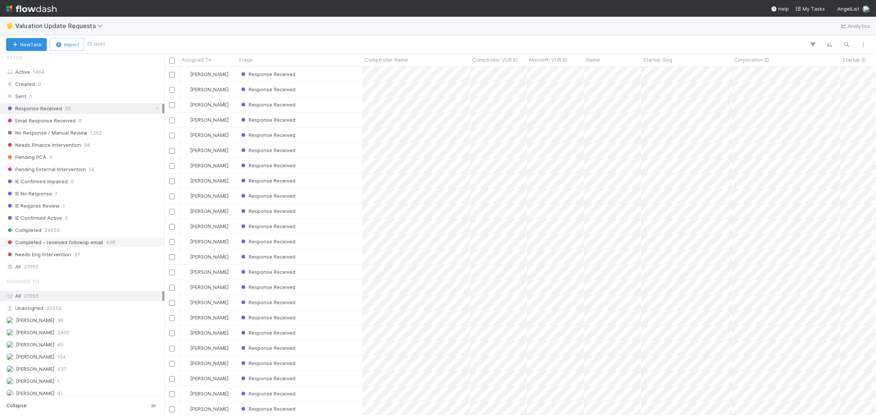
scroll to position [117, 0]
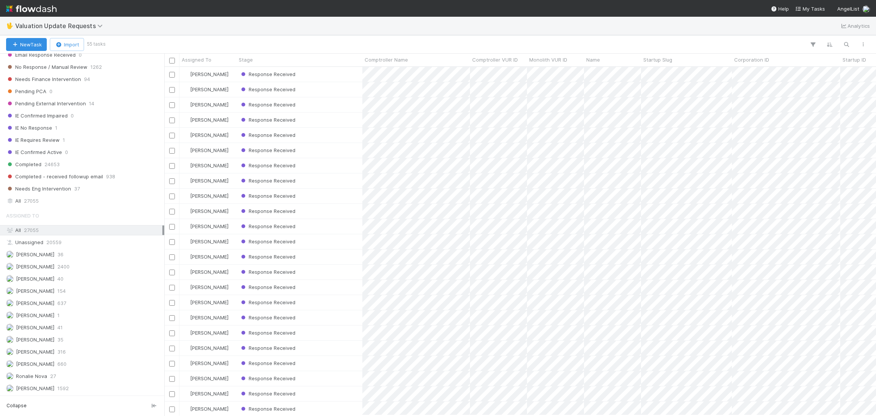
click at [65, 358] on div "Assigned To All 27055 Unassigned 20559 Andrew Sheeler 36 Febbie Cervantes 2400 …" at bounding box center [82, 300] width 164 height 185
click at [67, 359] on span "660" at bounding box center [61, 364] width 9 height 10
click at [79, 298] on div "Karen Jane Salcedo 637" at bounding box center [84, 303] width 156 height 10
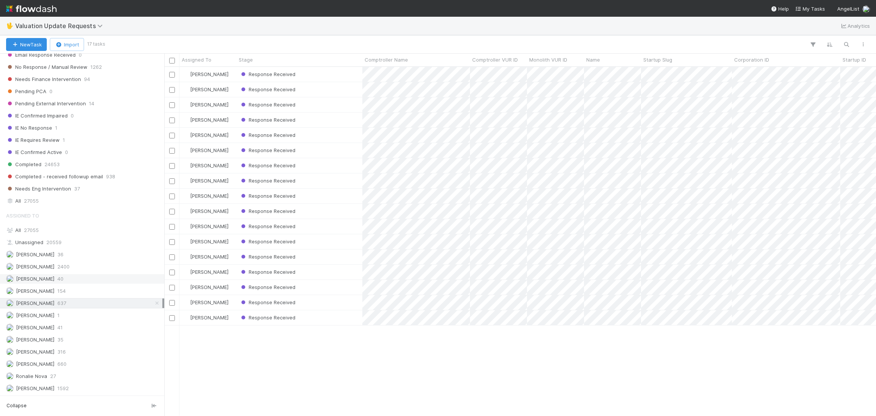
scroll to position [339, 703]
click at [81, 267] on div "Febbie Cervantes 2400" at bounding box center [84, 267] width 156 height 10
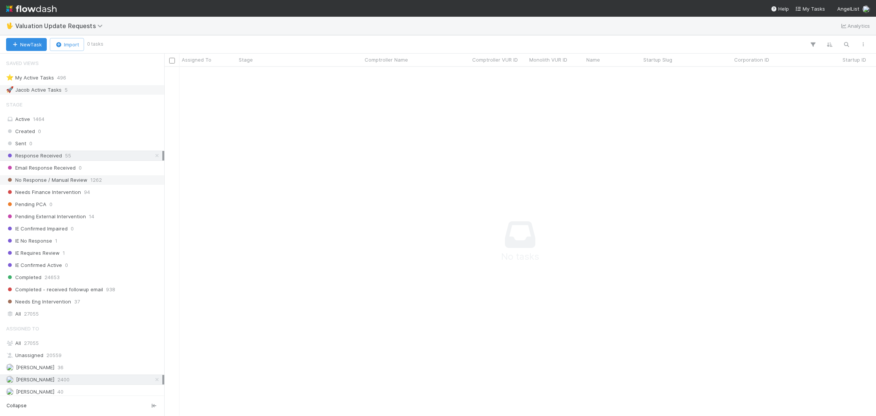
click at [95, 182] on span "1262" at bounding box center [95, 180] width 11 height 10
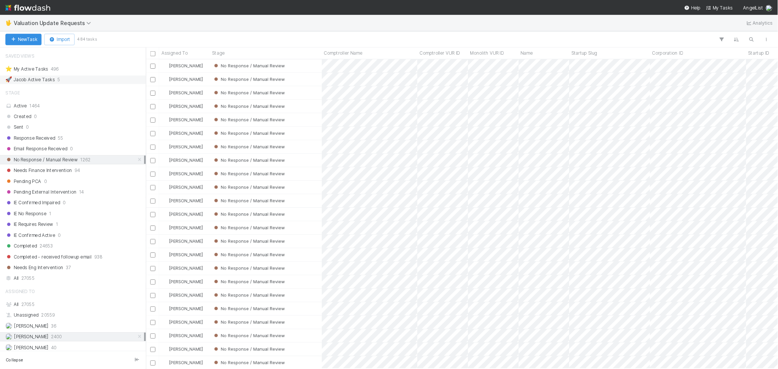
scroll to position [339, 703]
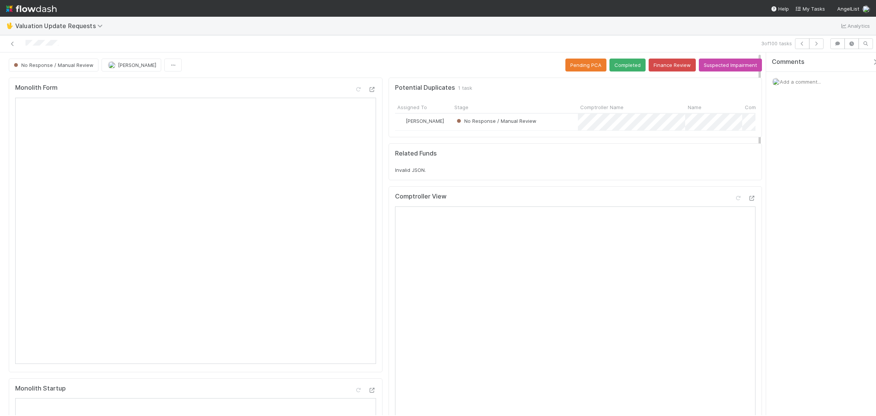
click at [824, 41] on div "3 of 100 tasks" at bounding box center [621, 43] width 410 height 11
click at [816, 42] on icon "button" at bounding box center [816, 43] width 8 height 5
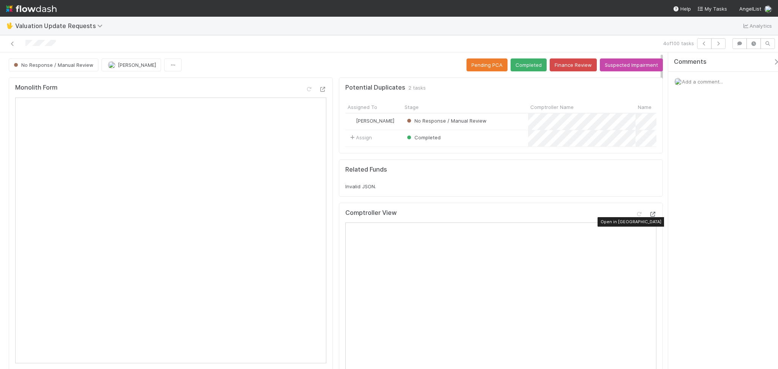
click at [649, 217] on icon at bounding box center [653, 214] width 8 height 5
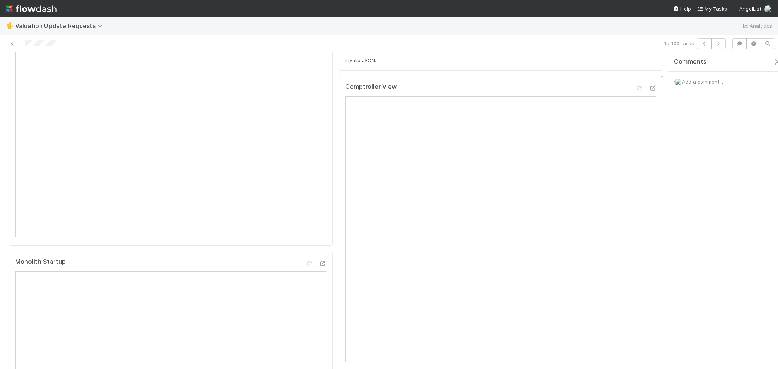
scroll to position [51, 0]
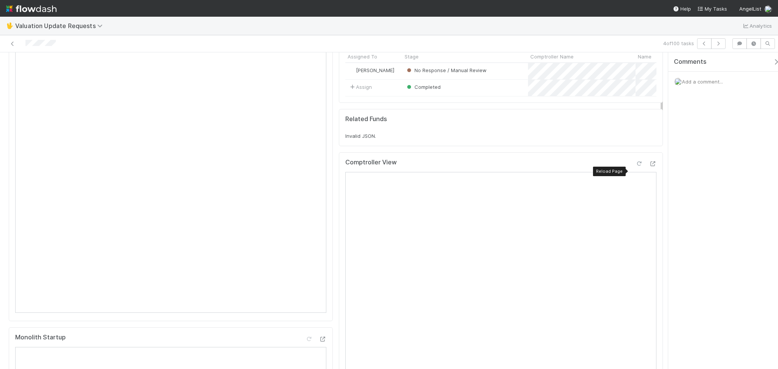
click at [636, 166] on icon at bounding box center [640, 164] width 8 height 5
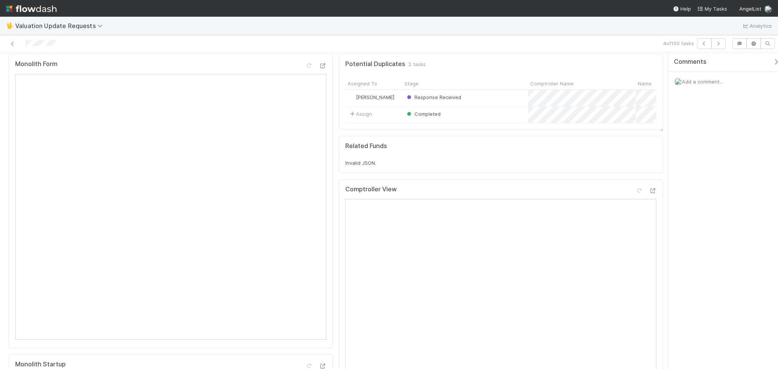
scroll to position [0, 0]
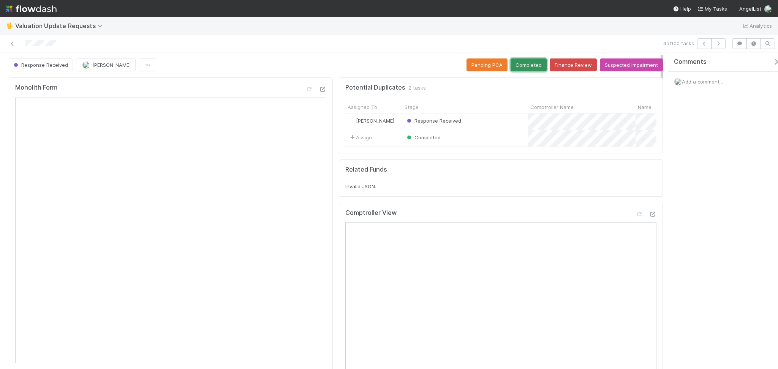
click at [520, 66] on button "Completed" at bounding box center [529, 65] width 36 height 13
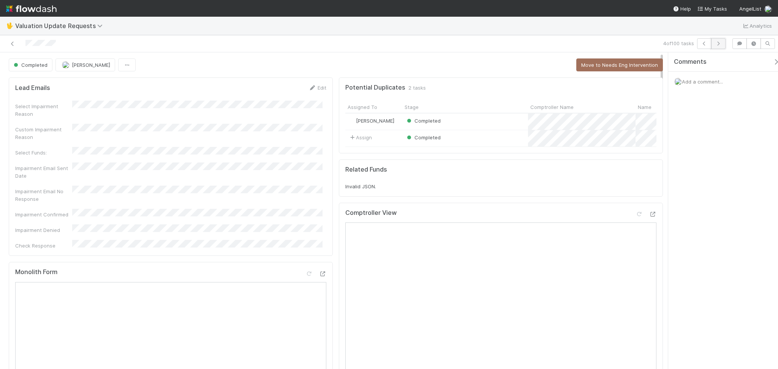
click at [721, 43] on icon "button" at bounding box center [719, 43] width 8 height 5
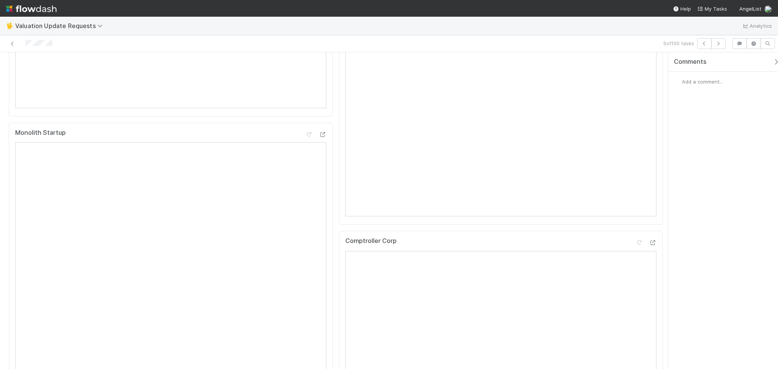
scroll to position [253, 0]
click at [658, 25] on div "🖖 Valuation Update Requests Analytics" at bounding box center [389, 26] width 778 height 18
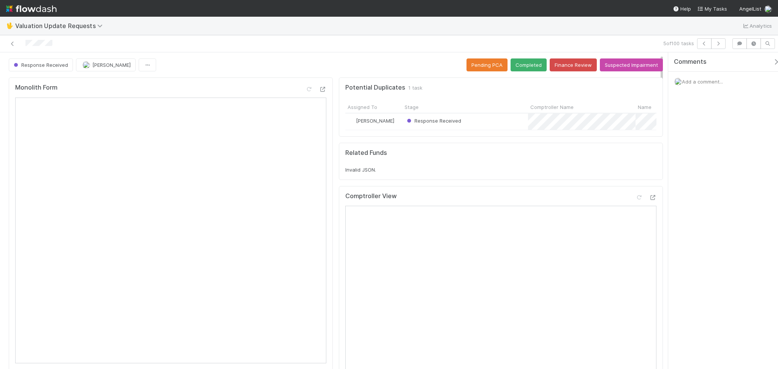
scroll to position [152, 0]
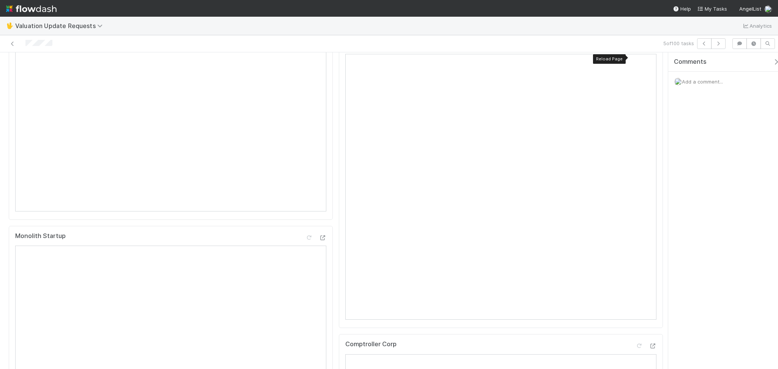
click at [636, 49] on div at bounding box center [640, 46] width 8 height 8
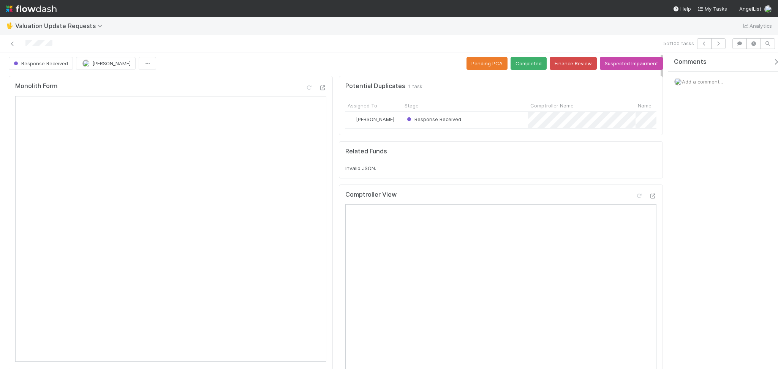
scroll to position [0, 0]
click at [513, 68] on button "Completed" at bounding box center [529, 65] width 36 height 13
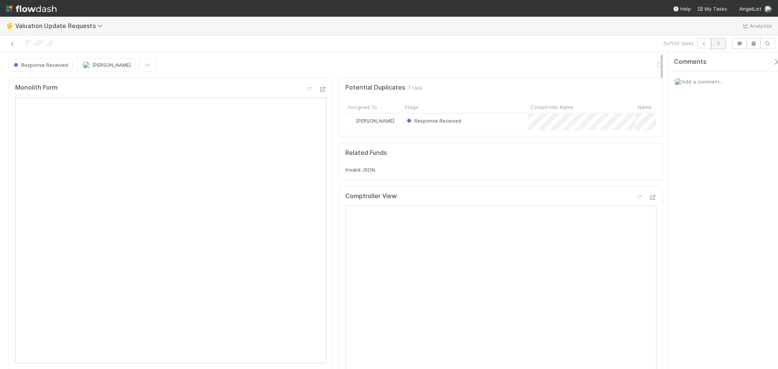
click at [718, 44] on icon "button" at bounding box center [719, 43] width 8 height 5
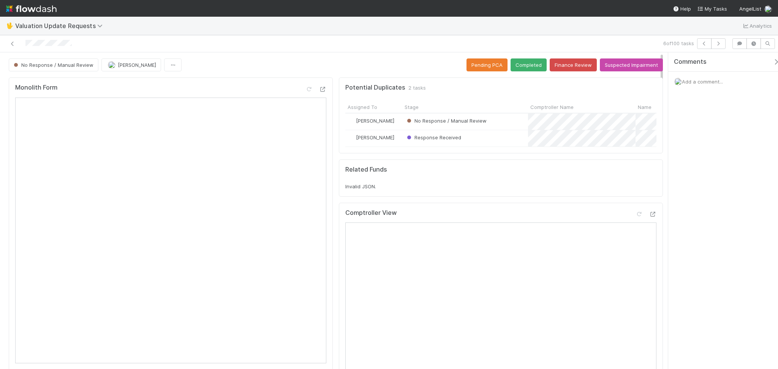
click at [213, 36] on div "6 of 100 tasks" at bounding box center [389, 43] width 778 height 17
click at [499, 128] on div "No Response / Manual Review" at bounding box center [466, 122] width 126 height 16
click at [494, 138] on div "Response Received" at bounding box center [466, 138] width 126 height 16
click at [566, 70] on button "Finance Review" at bounding box center [573, 65] width 47 height 13
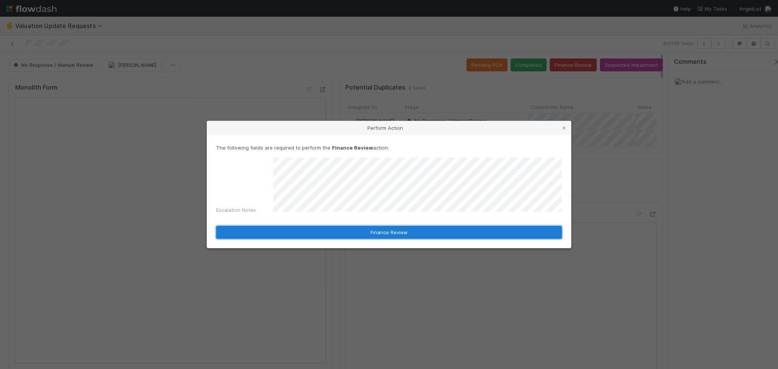
click at [394, 236] on button "Finance Review" at bounding box center [389, 232] width 346 height 13
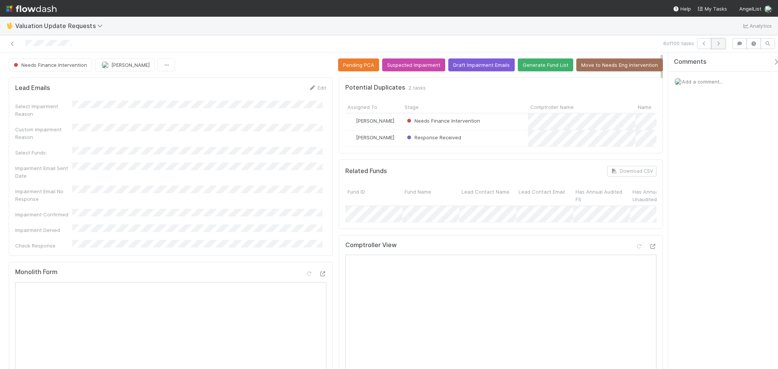
click at [720, 46] on button "button" at bounding box center [719, 43] width 14 height 11
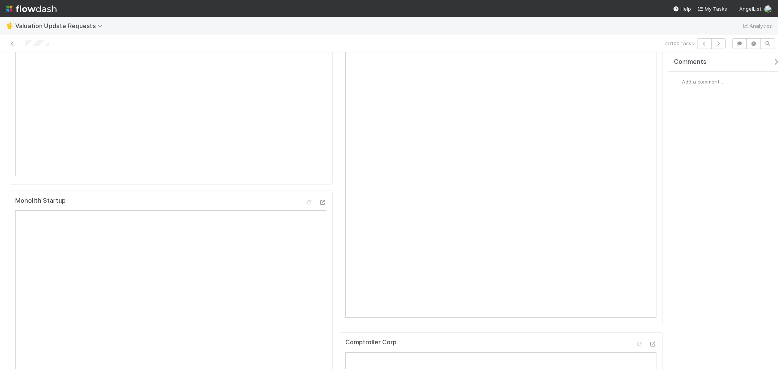
scroll to position [152, 0]
click at [636, 83] on div at bounding box center [640, 80] width 8 height 8
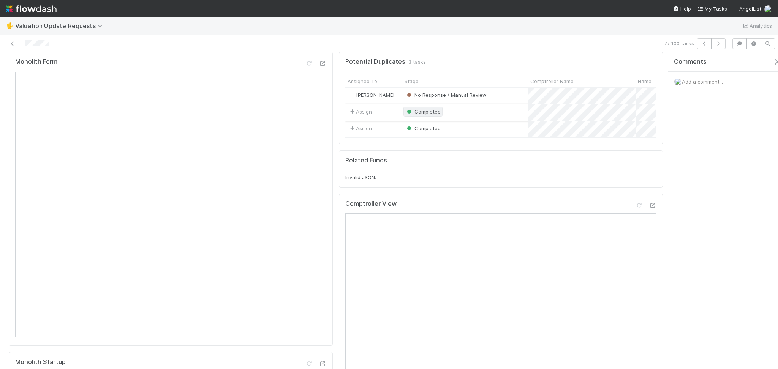
scroll to position [0, 0]
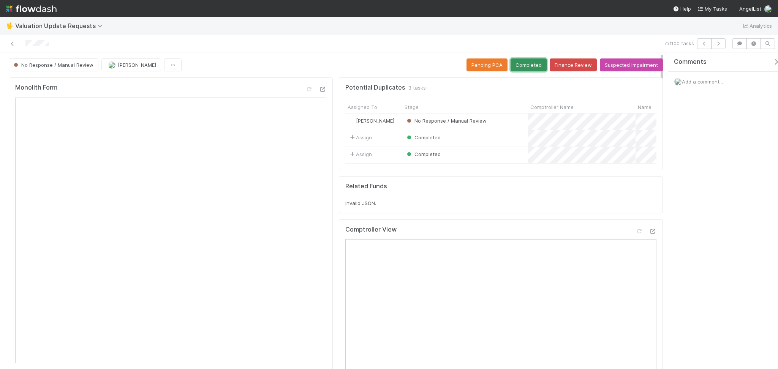
click at [520, 67] on button "Completed" at bounding box center [529, 65] width 36 height 13
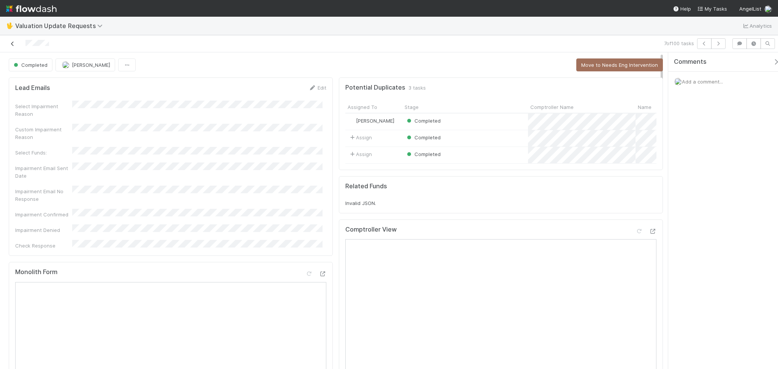
click at [11, 44] on icon at bounding box center [13, 43] width 8 height 5
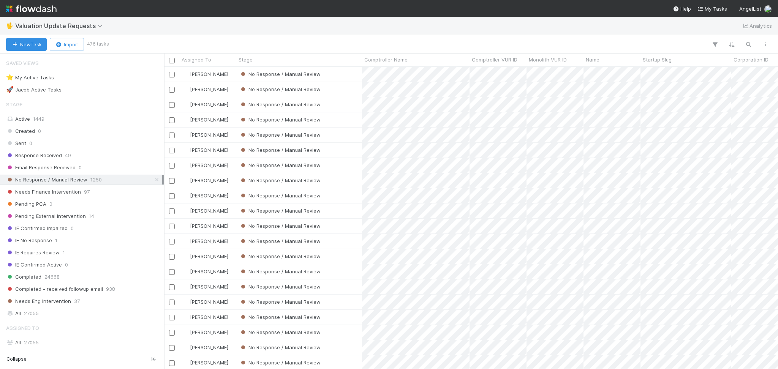
scroll to position [295, 606]
click at [180, 36] on div "New Task Import 476 tasks" at bounding box center [389, 44] width 778 height 18
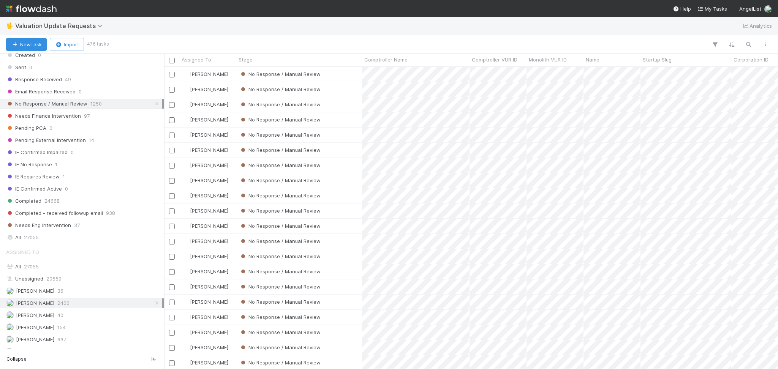
scroll to position [0, 0]
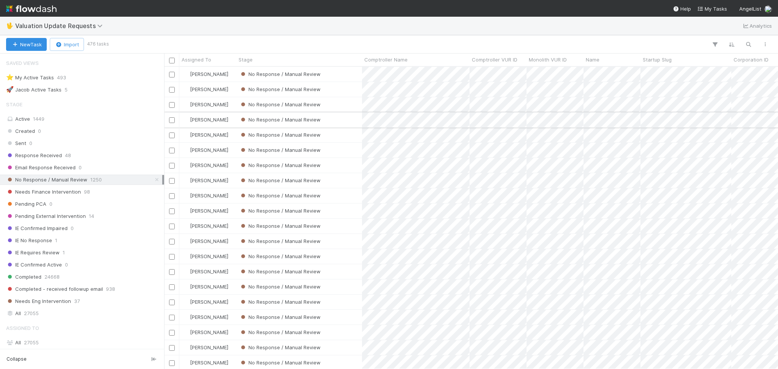
click at [338, 116] on div "No Response / Manual Review" at bounding box center [299, 120] width 126 height 15
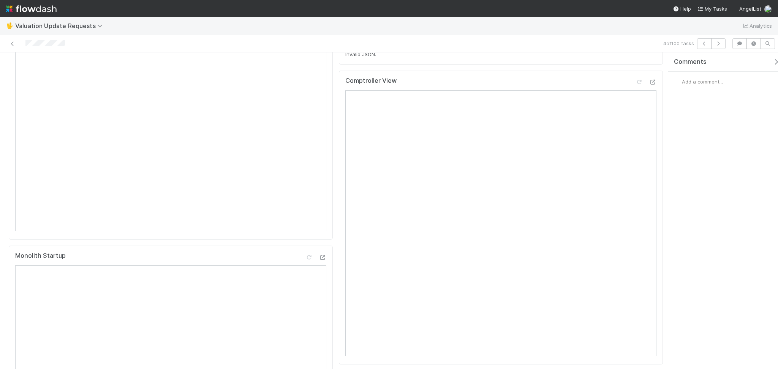
scroll to position [51, 0]
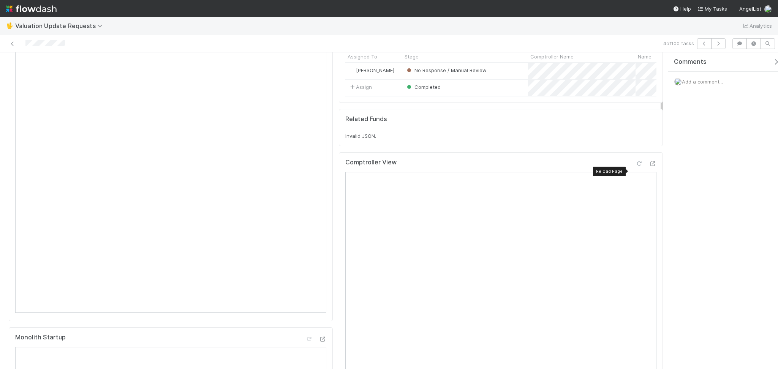
click at [636, 166] on icon at bounding box center [640, 164] width 8 height 5
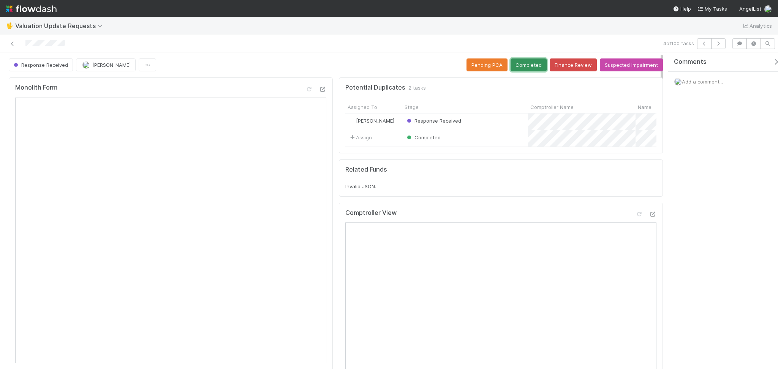
click at [518, 66] on button "Completed" at bounding box center [529, 65] width 36 height 13
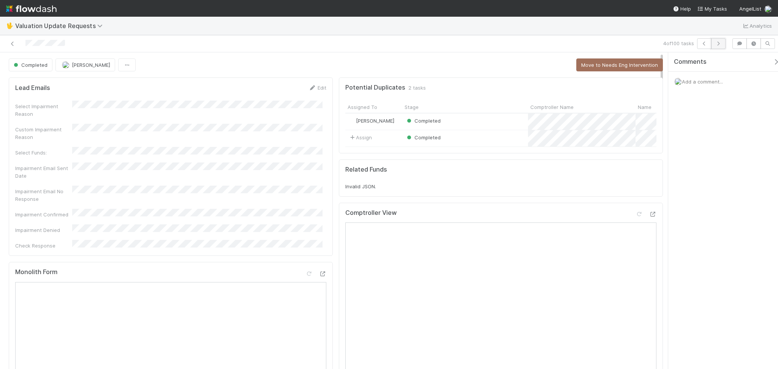
click at [718, 43] on icon "button" at bounding box center [719, 43] width 8 height 5
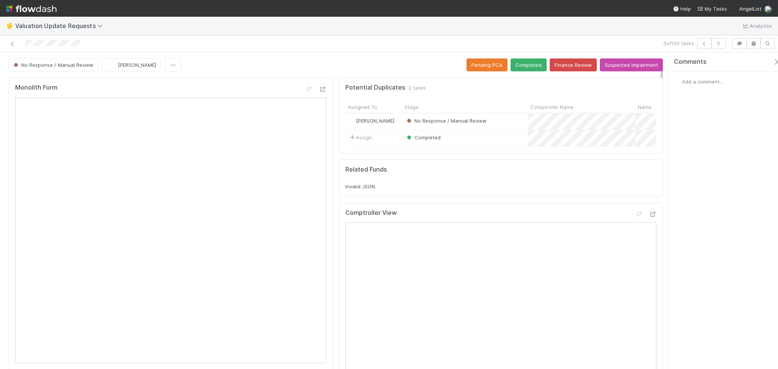
scroll to position [152, 0]
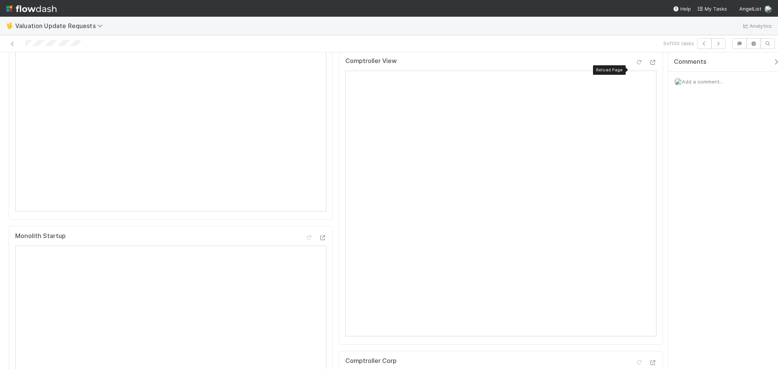
click at [636, 65] on icon at bounding box center [640, 62] width 8 height 5
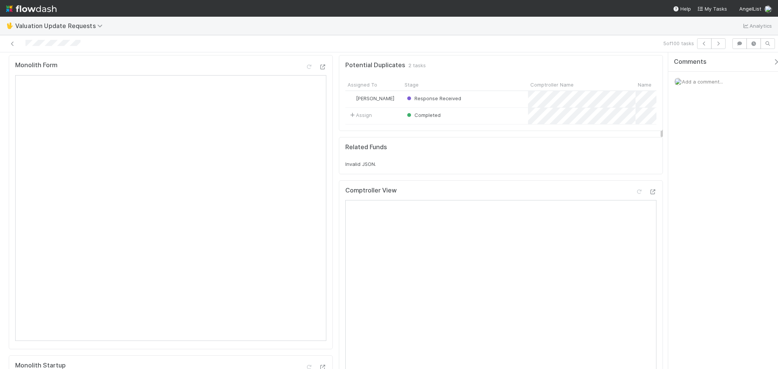
scroll to position [0, 0]
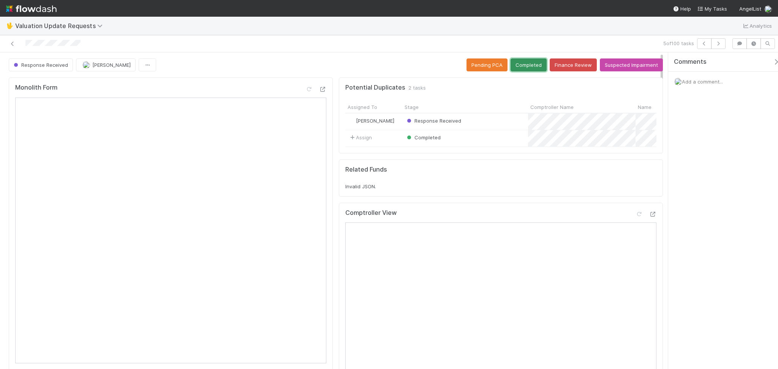
click at [523, 67] on button "Completed" at bounding box center [529, 65] width 36 height 13
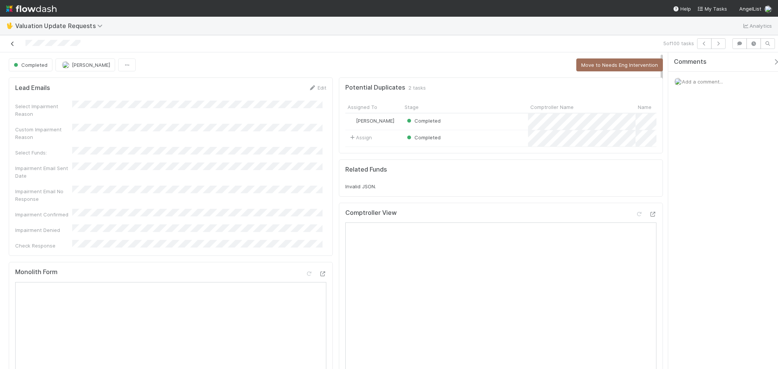
click at [9, 45] on icon at bounding box center [13, 43] width 8 height 5
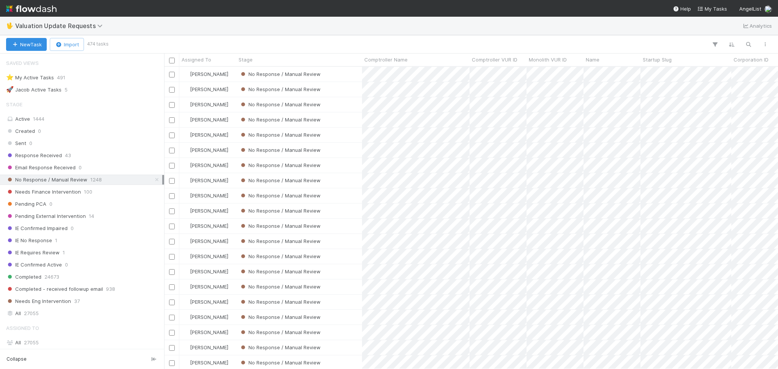
scroll to position [295, 606]
click at [357, 116] on div "No Response / Manual Review" at bounding box center [299, 120] width 126 height 15
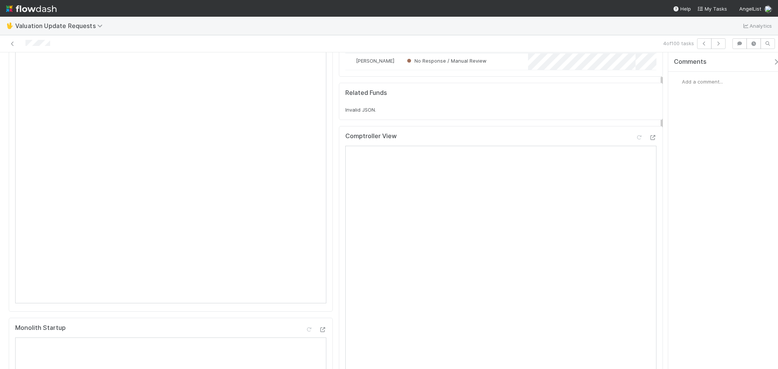
scroll to position [101, 0]
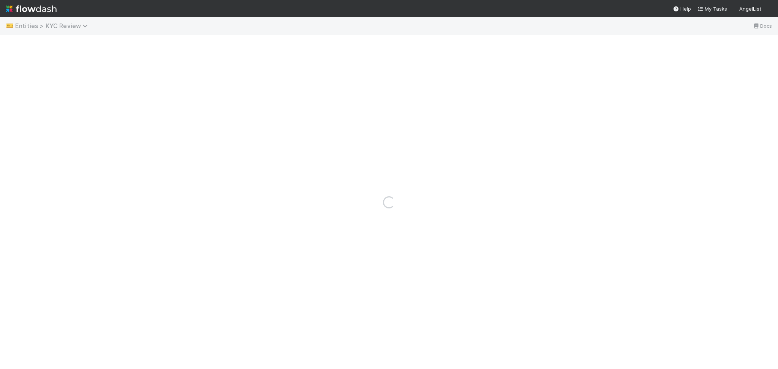
click at [81, 25] on span "Entities > KYC Review" at bounding box center [53, 26] width 76 height 8
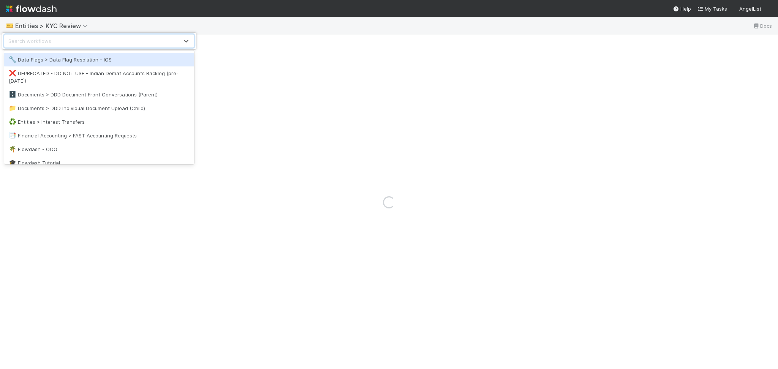
scroll to position [152, 0]
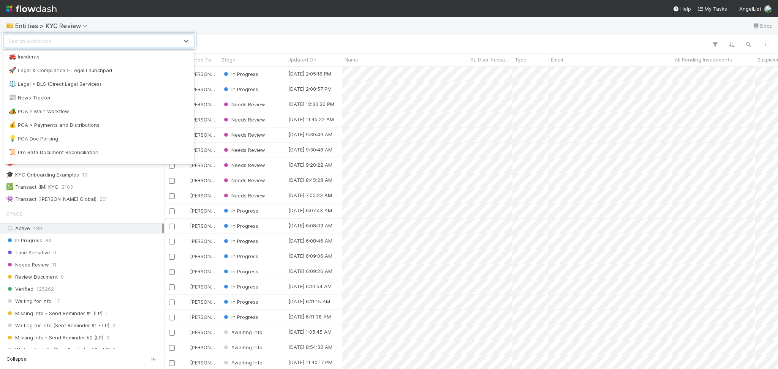
scroll to position [247, 0]
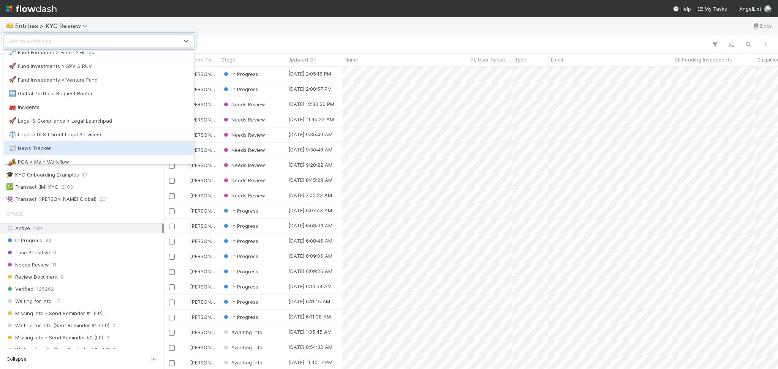
click at [63, 146] on div "📰 News Tracker" at bounding box center [99, 148] width 181 height 8
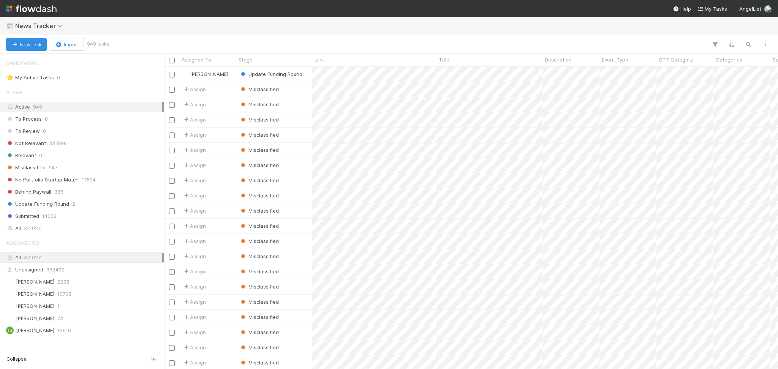
scroll to position [8, 8]
click at [50, 25] on span "News Tracker" at bounding box center [40, 26] width 51 height 8
click at [50, 7] on div "Search workflows" at bounding box center [389, 184] width 778 height 369
click at [50, 8] on img at bounding box center [31, 8] width 51 height 13
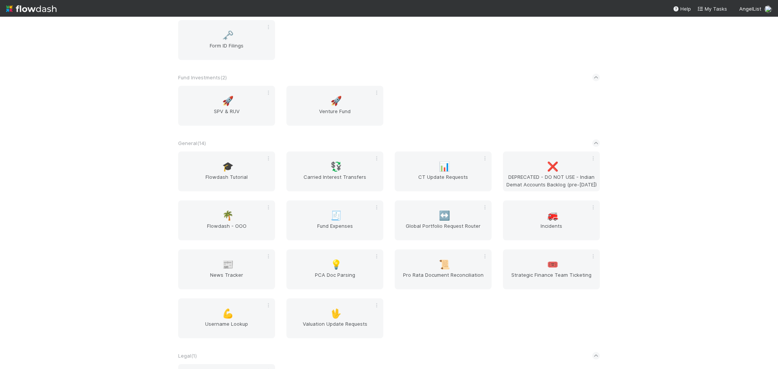
scroll to position [608, 0]
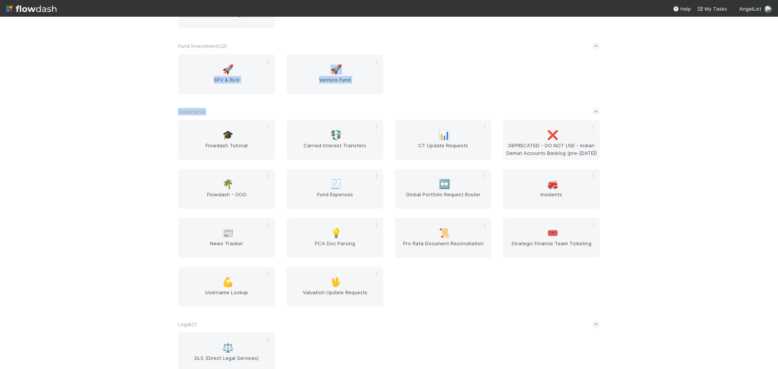
drag, startPoint x: 155, startPoint y: 94, endPoint x: 212, endPoint y: 112, distance: 59.4
click at [212, 112] on div "AngelList New workflow AL < ( 1 ) 🌐 BT Request Router Altius ( 1 ) 🌅 Altius Lea…" at bounding box center [389, 193] width 778 height 353
click at [157, 98] on div "AngelList New workflow AL < ( 1 ) 🌐 BT Request Router Altius ( 1 ) 🌅 Altius Lea…" at bounding box center [389, 193] width 778 height 353
